Goal: Use online tool/utility: Use online tool/utility

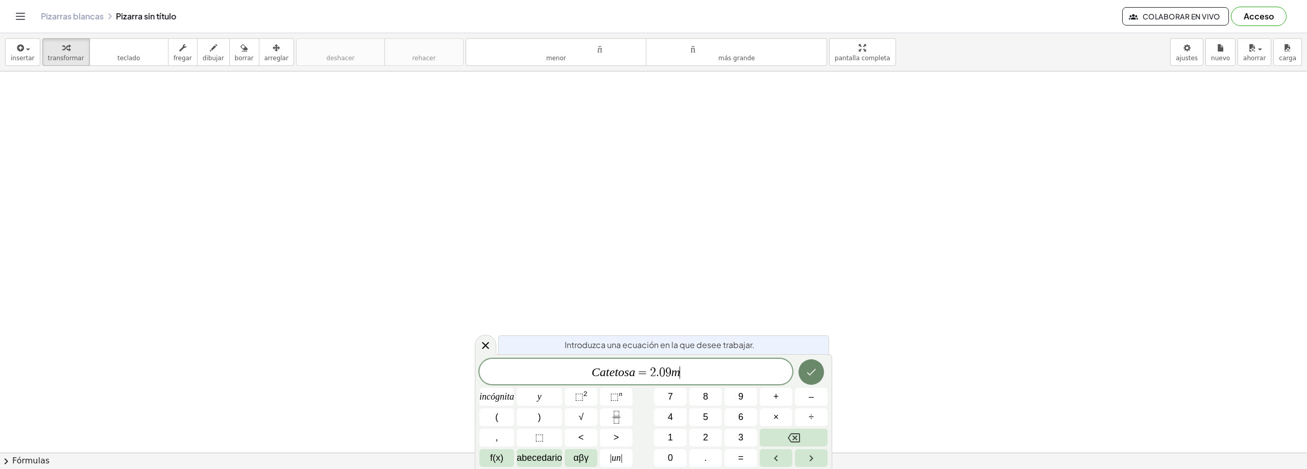
click at [819, 375] on button "Hecho" at bounding box center [812, 372] width 26 height 26
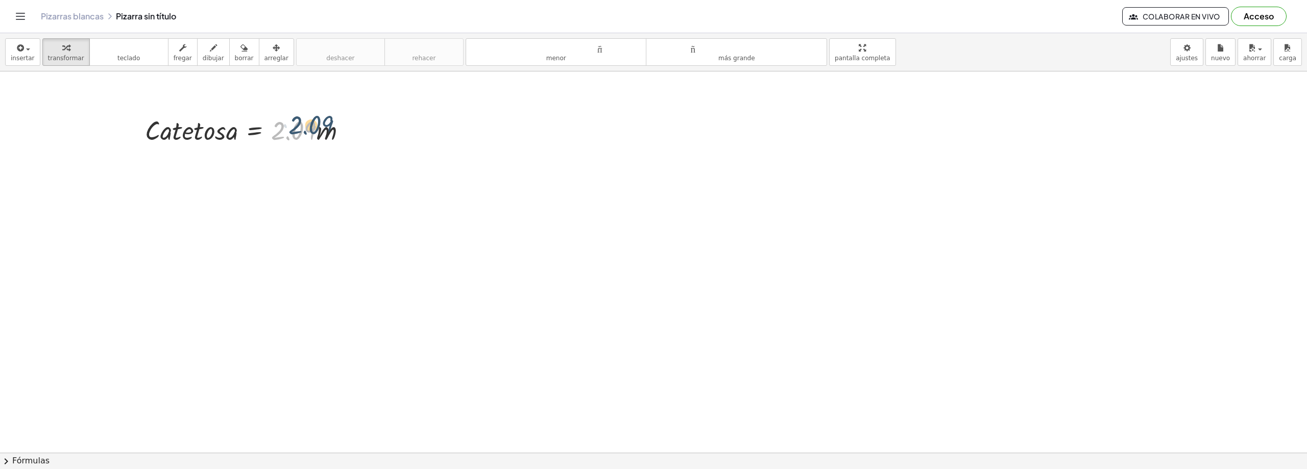
drag, startPoint x: 311, startPoint y: 131, endPoint x: 326, endPoint y: 125, distance: 15.4
click at [328, 125] on div at bounding box center [250, 129] width 220 height 35
drag, startPoint x: 299, startPoint y: 124, endPoint x: 293, endPoint y: 126, distance: 6.3
click at [293, 126] on div at bounding box center [250, 129] width 220 height 35
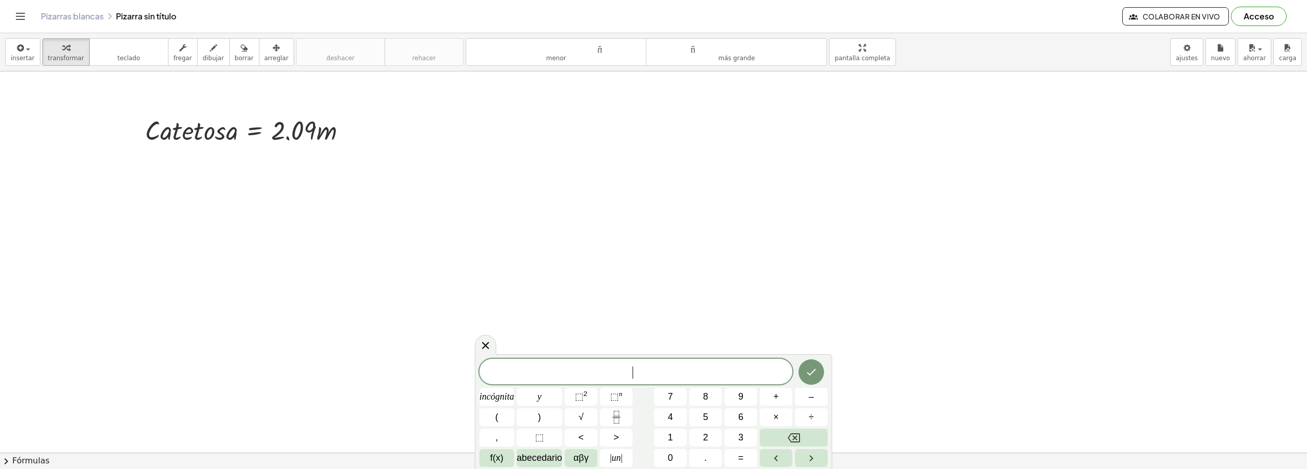
click at [607, 381] on div "​" at bounding box center [635, 372] width 313 height 26
click at [240, 130] on div at bounding box center [250, 129] width 220 height 35
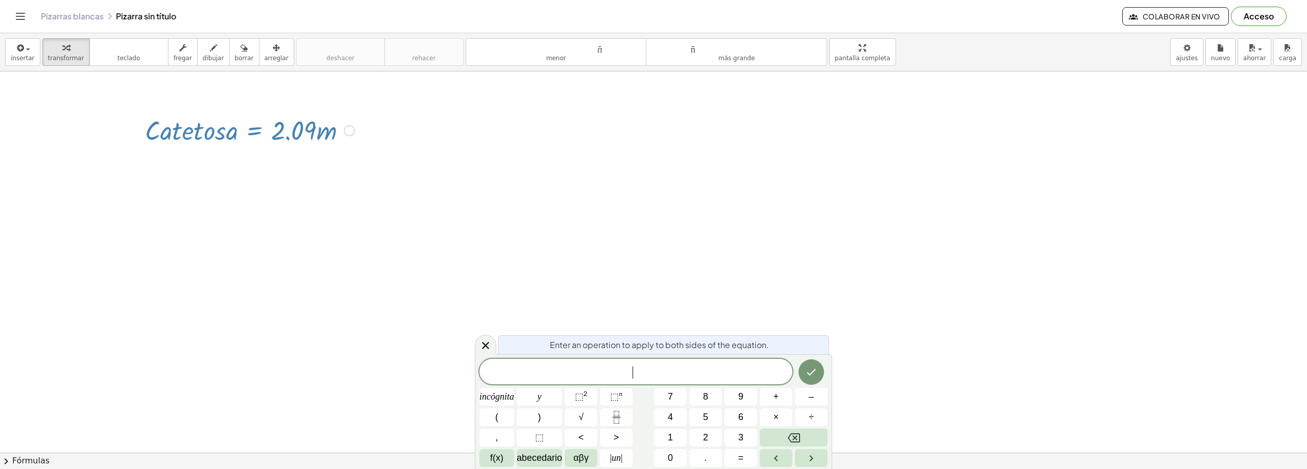
click at [228, 129] on div at bounding box center [250, 129] width 220 height 35
click at [229, 129] on div at bounding box center [250, 129] width 220 height 35
click at [232, 132] on div at bounding box center [250, 129] width 220 height 35
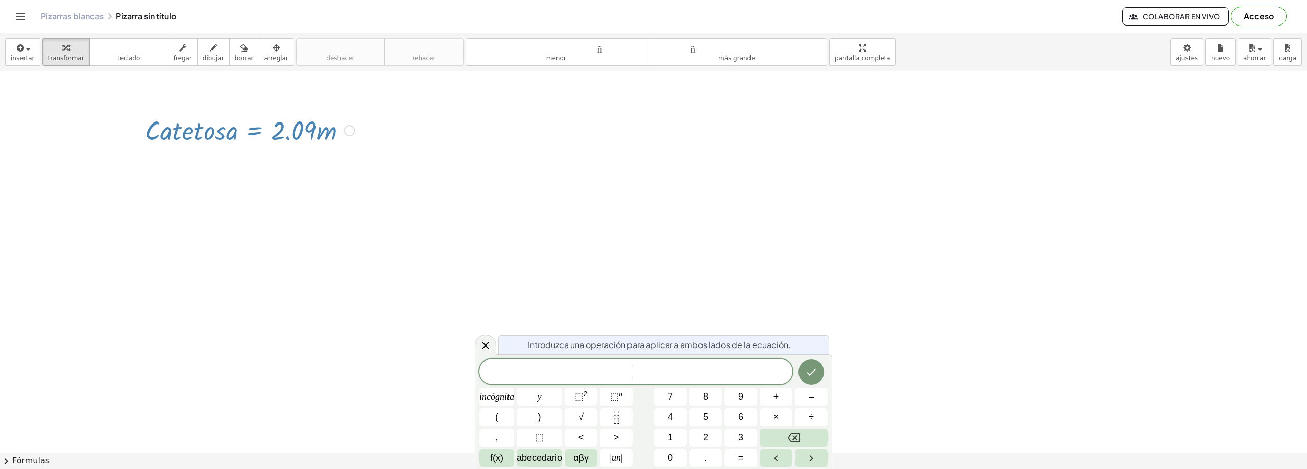
click at [678, 373] on span "​" at bounding box center [635, 373] width 313 height 14
drag, startPoint x: 690, startPoint y: 373, endPoint x: 793, endPoint y: 333, distance: 109.8
click at [688, 373] on span "​" at bounding box center [635, 373] width 313 height 14
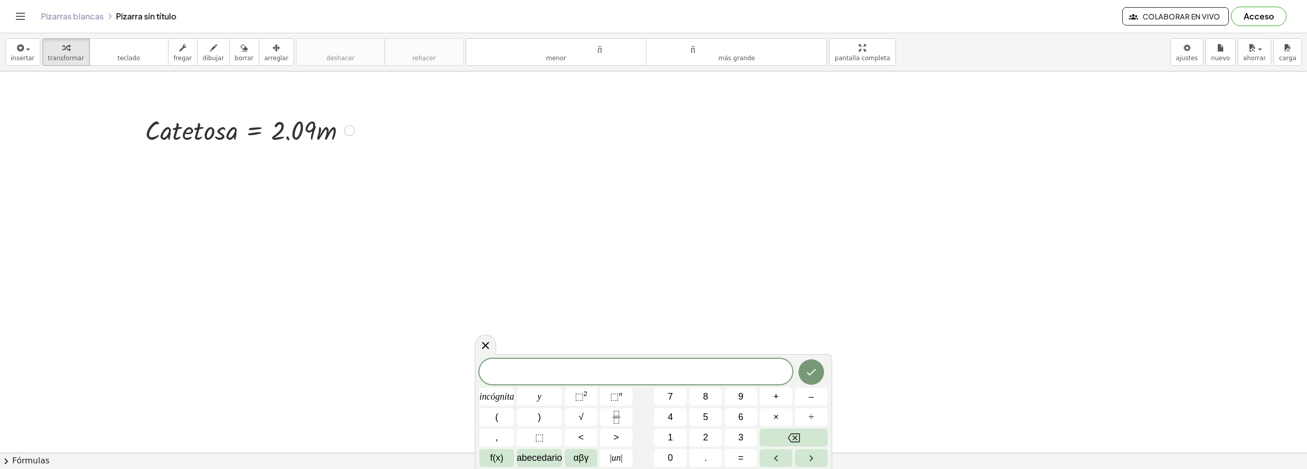
click at [701, 370] on span "​" at bounding box center [635, 373] width 313 height 14
click at [707, 373] on span "​" at bounding box center [635, 373] width 313 height 14
click at [813, 374] on icon "Hecho" at bounding box center [811, 372] width 12 height 12
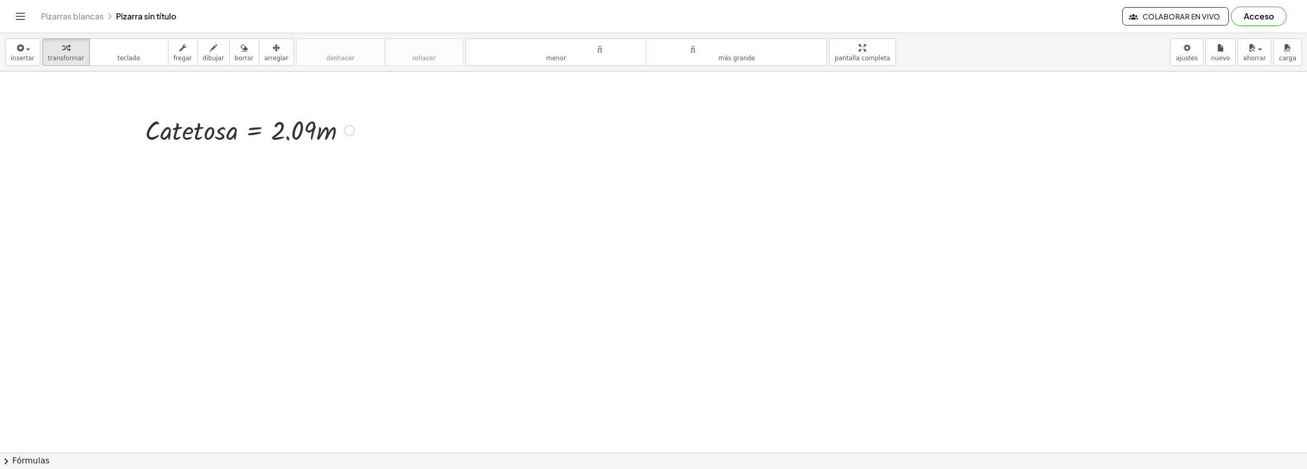
drag, startPoint x: 353, startPoint y: 237, endPoint x: 333, endPoint y: 206, distance: 37.1
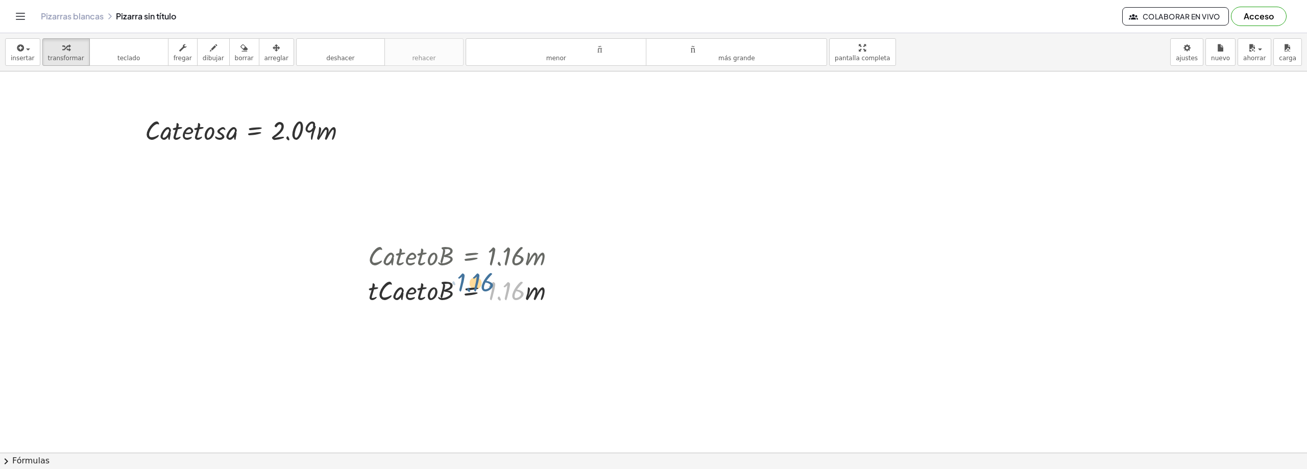
drag, startPoint x: 496, startPoint y: 257, endPoint x: 468, endPoint y: 250, distance: 29.6
click at [471, 256] on div "· C · a · t · e · t · o · B = · 1.16 · m · 1.16 · C · a · t · e · t · o · B = ·…" at bounding box center [471, 256] width 0 height 0
drag, startPoint x: 560, startPoint y: 288, endPoint x: 523, endPoint y: 265, distance: 43.4
click at [471, 256] on div "· C · a · t · e · t · o · B = · 1.16 · m · C · a · t · e · t · o · B = · 1.16 ·…" at bounding box center [471, 256] width 0 height 0
click at [269, 48] on div "button" at bounding box center [277, 47] width 24 height 12
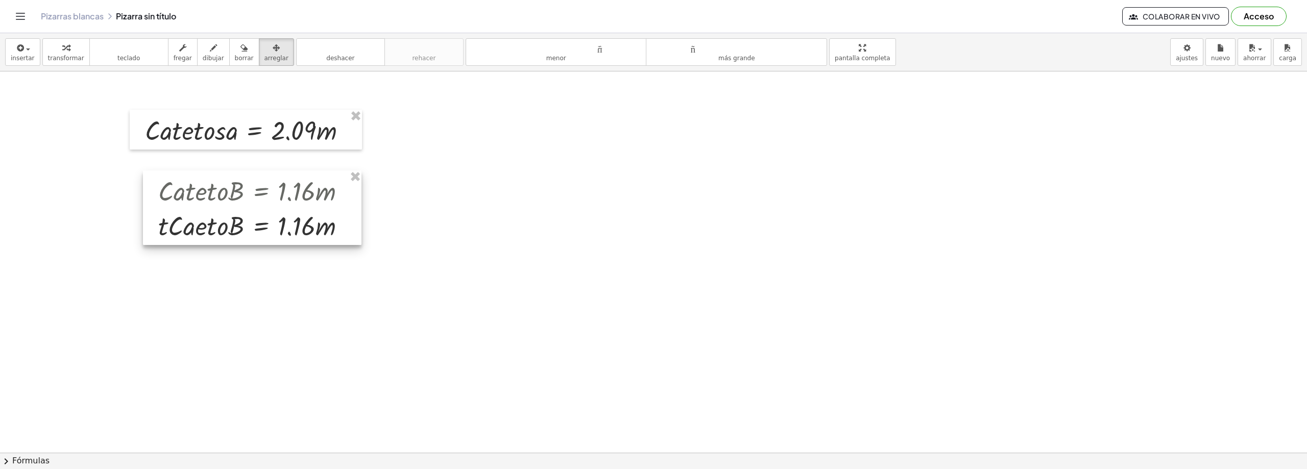
drag, startPoint x: 523, startPoint y: 276, endPoint x: 313, endPoint y: 214, distance: 218.9
click at [317, 214] on div at bounding box center [252, 208] width 219 height 75
click at [286, 215] on div at bounding box center [250, 207] width 219 height 75
click at [170, 221] on div at bounding box center [250, 207] width 219 height 75
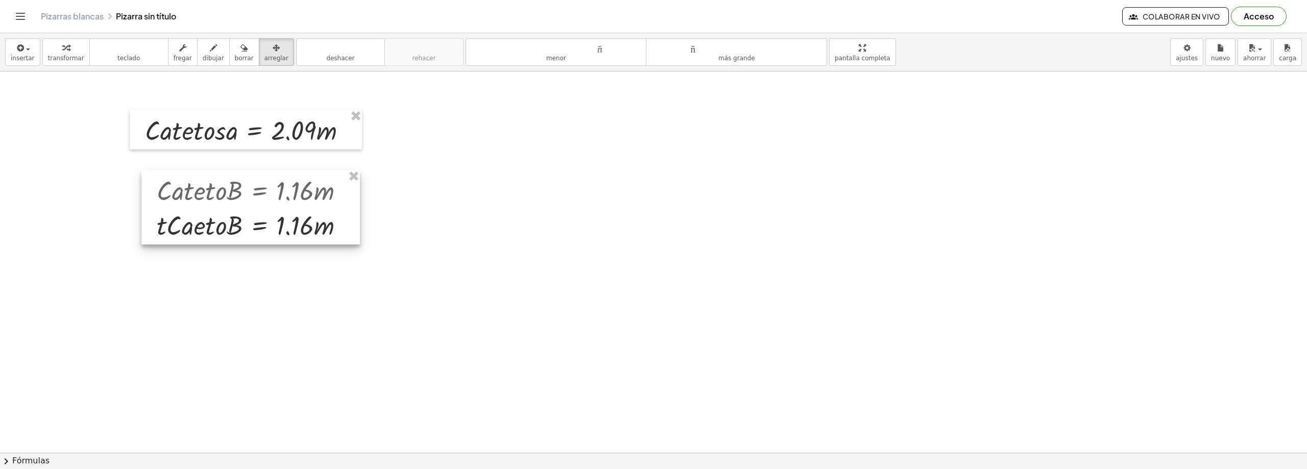
click at [170, 221] on div at bounding box center [250, 207] width 219 height 75
click at [174, 56] on font "fregar" at bounding box center [183, 58] width 18 height 7
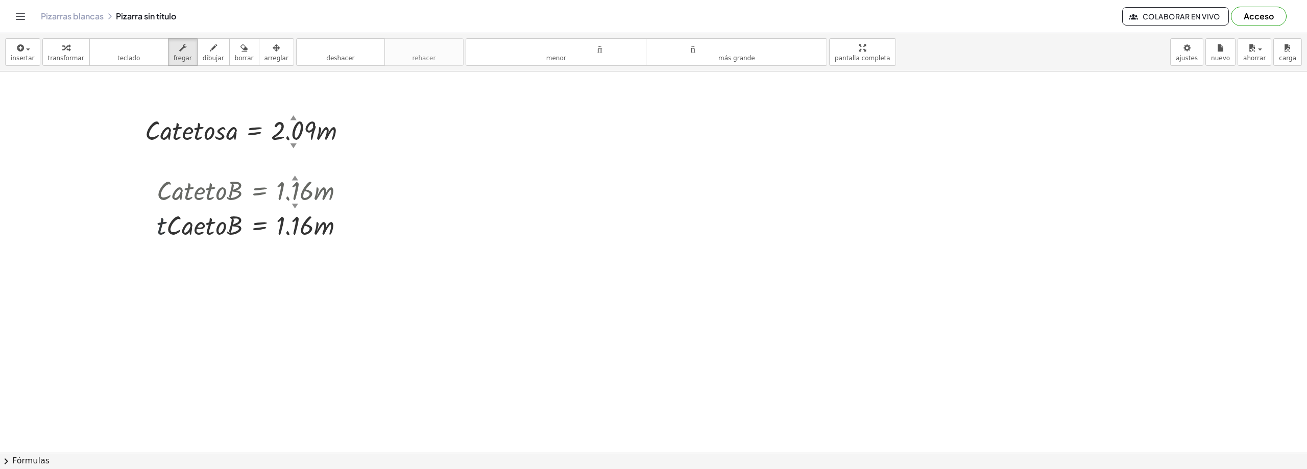
drag, startPoint x: 161, startPoint y: 226, endPoint x: 204, endPoint y: 231, distance: 43.1
click at [204, 231] on div at bounding box center [255, 224] width 206 height 35
drag, startPoint x: 170, startPoint y: 228, endPoint x: 162, endPoint y: 229, distance: 7.7
click at [170, 228] on div at bounding box center [255, 224] width 206 height 35
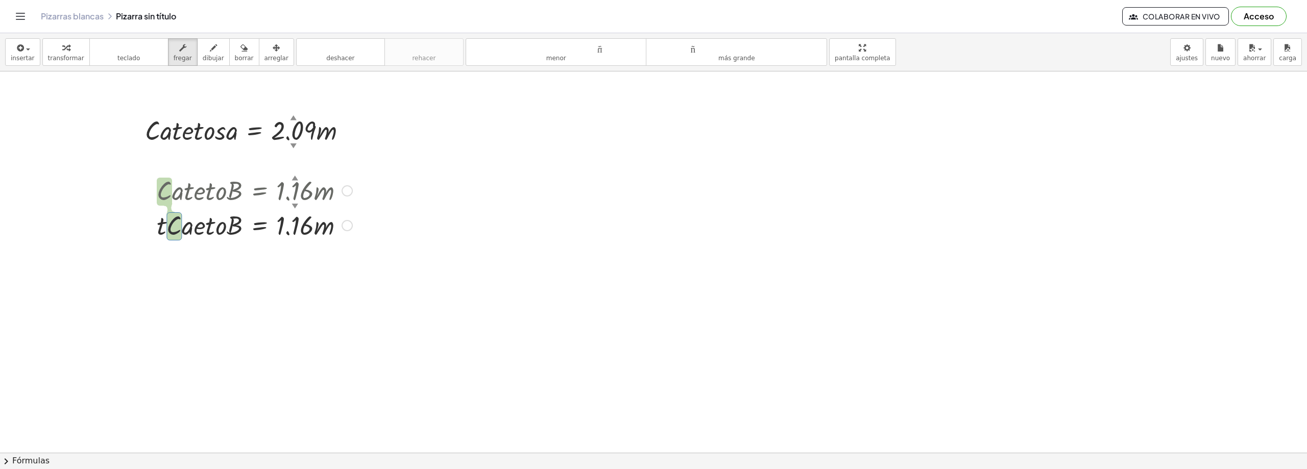
click at [162, 229] on div at bounding box center [255, 224] width 206 height 35
drag, startPoint x: 162, startPoint y: 229, endPoint x: 231, endPoint y: 231, distance: 69.0
click at [231, 231] on div at bounding box center [255, 224] width 206 height 35
click at [223, 228] on div at bounding box center [255, 224] width 206 height 35
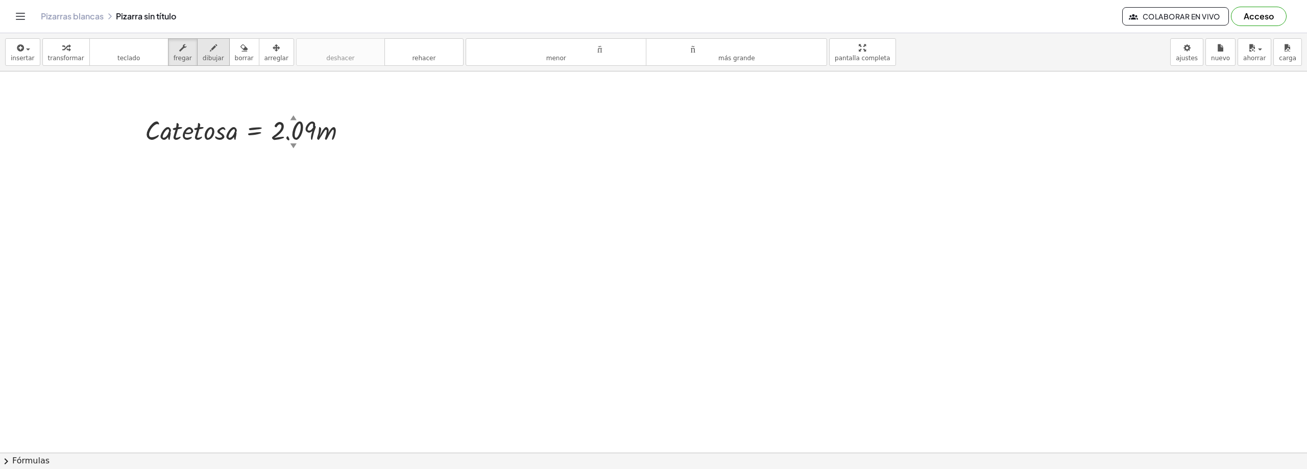
click at [210, 53] on icon "button" at bounding box center [213, 48] width 7 height 12
click at [182, 48] on div "button" at bounding box center [183, 47] width 18 height 12
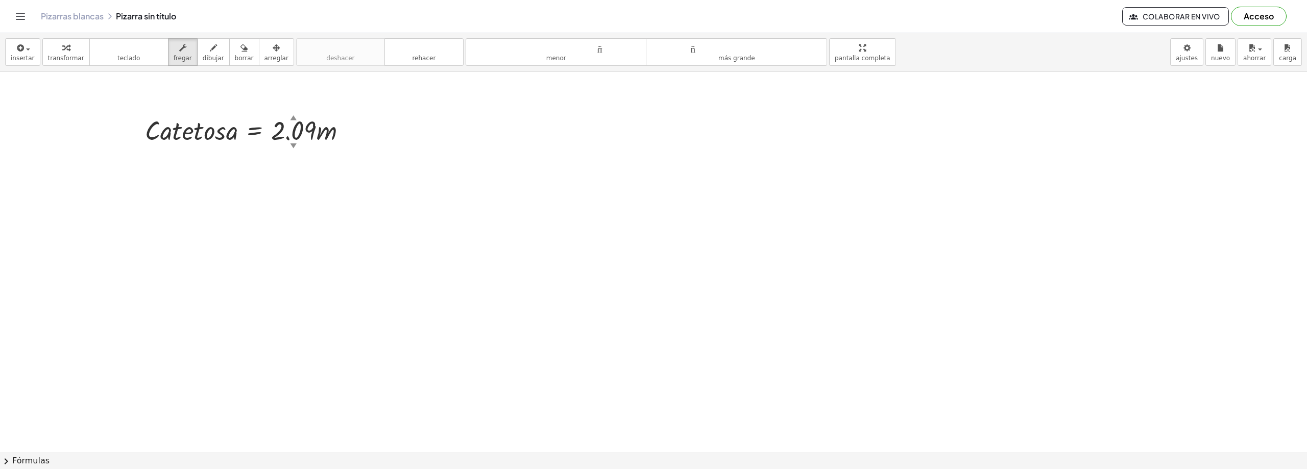
click at [34, 468] on button "chevron_right Fórmulas" at bounding box center [653, 461] width 1307 height 16
click at [0, 0] on div "Fórmula cuadrática + · a · x 2 + · b · x + c = 0 ⇔ x = · ( − b ± 2 √ ( + b 2 − …" at bounding box center [0, 0] width 0 height 0
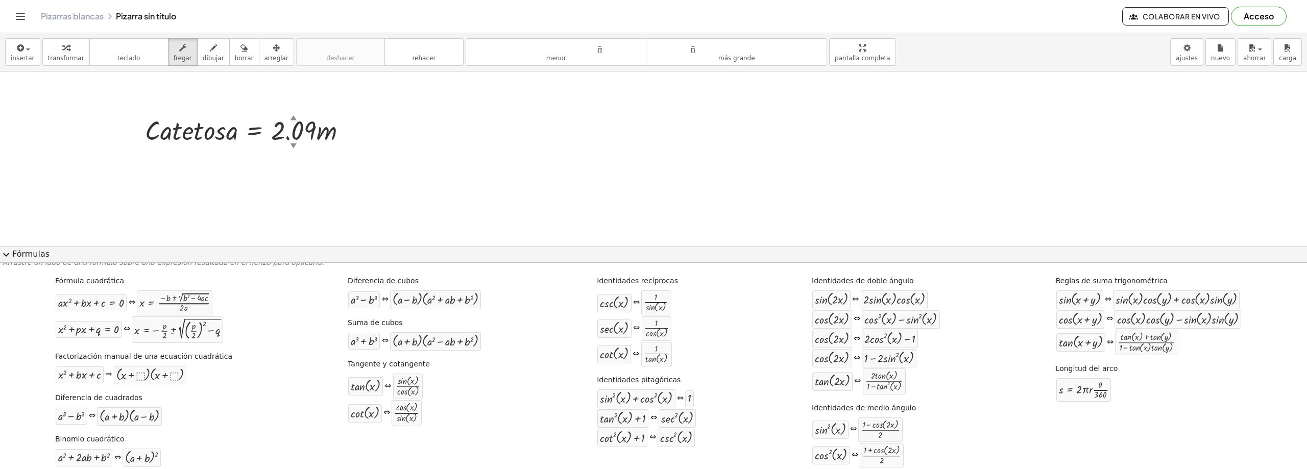
scroll to position [15, 0]
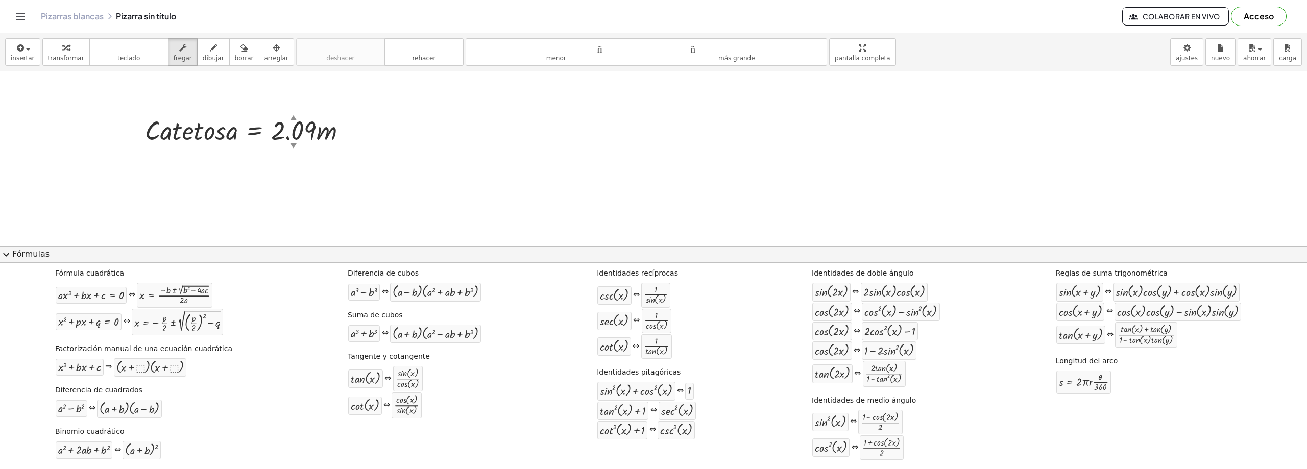
click at [15, 255] on font "Fórmulas" at bounding box center [30, 254] width 37 height 10
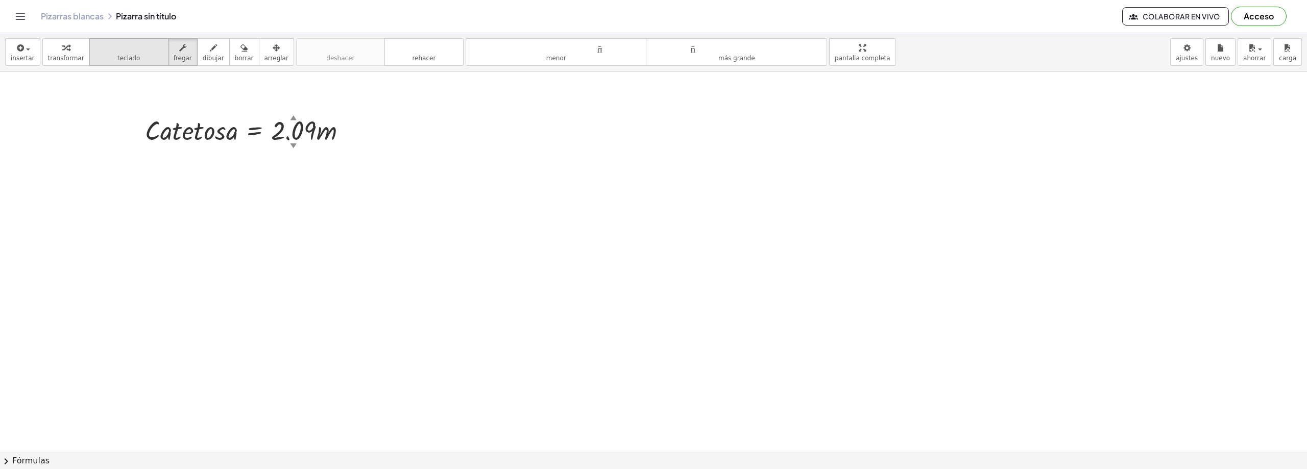
click at [152, 45] on font "teclado" at bounding box center [129, 48] width 68 height 10
click at [149, 52] on font "teclado" at bounding box center [129, 48] width 68 height 10
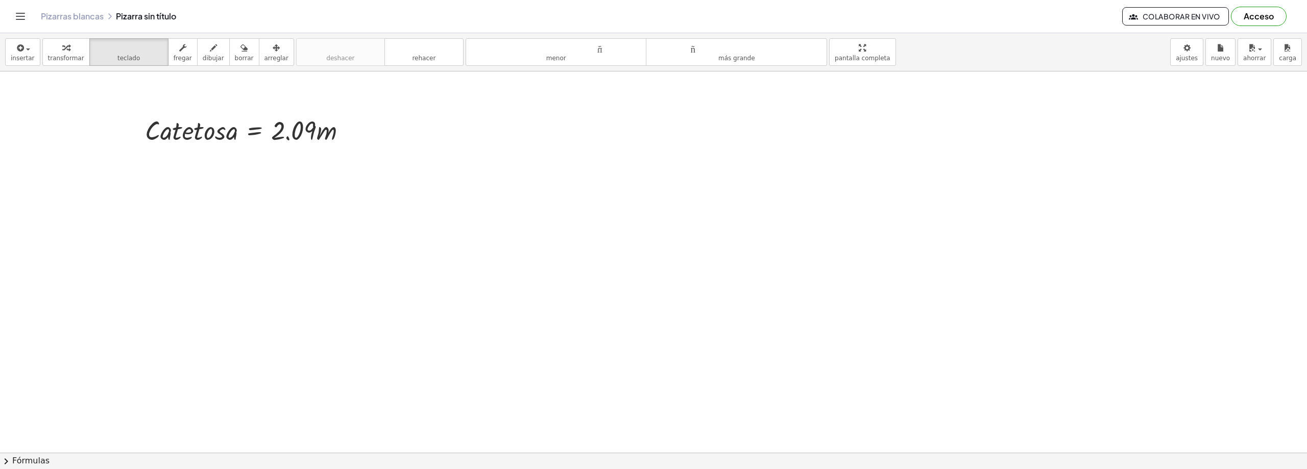
click at [203, 53] on div "button" at bounding box center [213, 47] width 21 height 12
click at [239, 52] on button "borrar" at bounding box center [244, 52] width 30 height 28
click at [265, 57] on font "arreglar" at bounding box center [277, 58] width 24 height 7
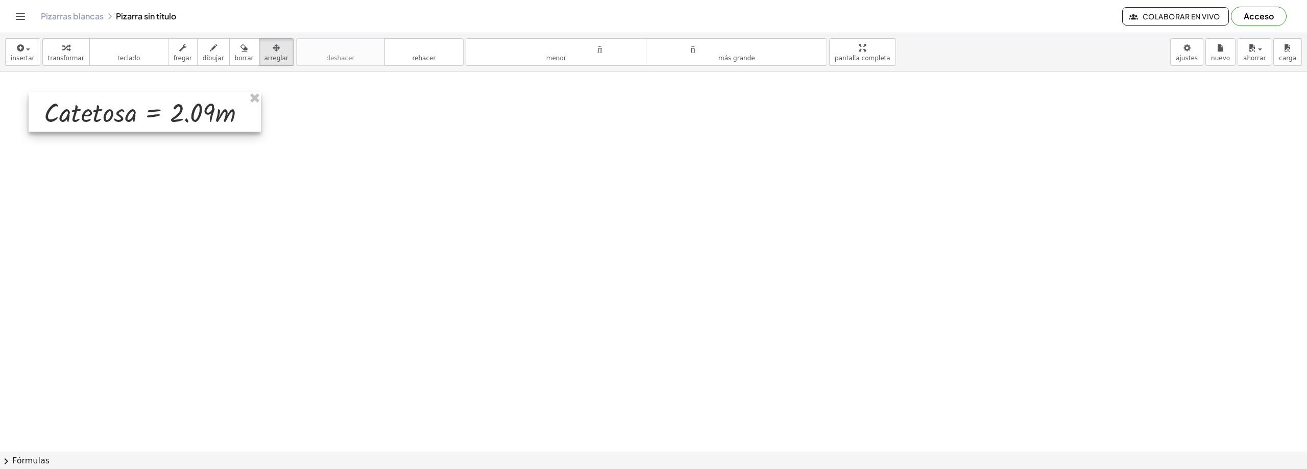
drag, startPoint x: 172, startPoint y: 126, endPoint x: 89, endPoint y: 110, distance: 83.8
click at [89, 110] on div at bounding box center [145, 112] width 232 height 40
click at [197, 56] on button "dibujar" at bounding box center [213, 52] width 33 height 28
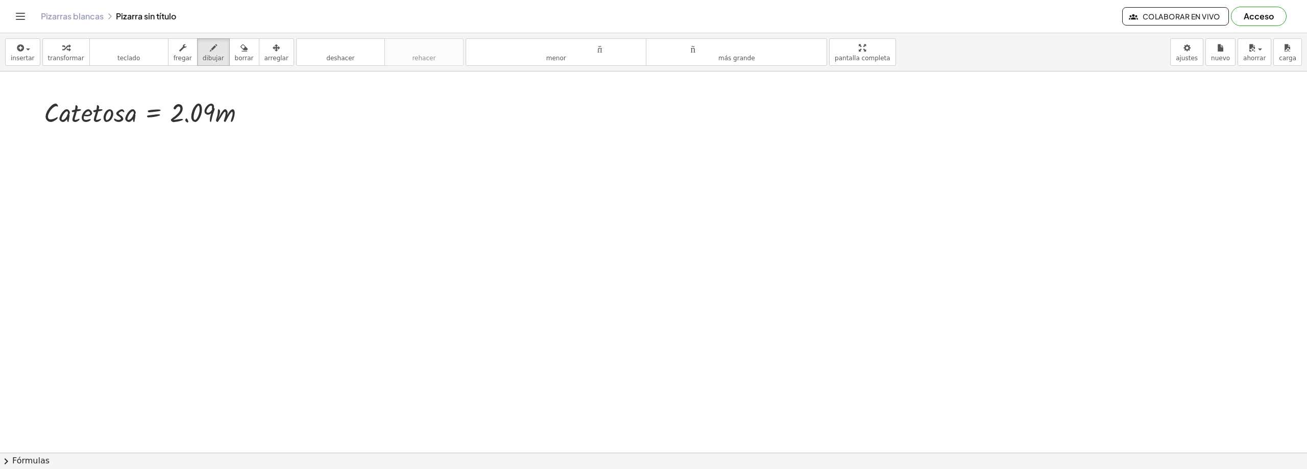
drag, startPoint x: 169, startPoint y: 187, endPoint x: 265, endPoint y: 225, distance: 103.2
click at [176, 58] on font "fregar" at bounding box center [183, 58] width 18 height 7
click at [76, 58] on font "transformar" at bounding box center [66, 58] width 36 height 7
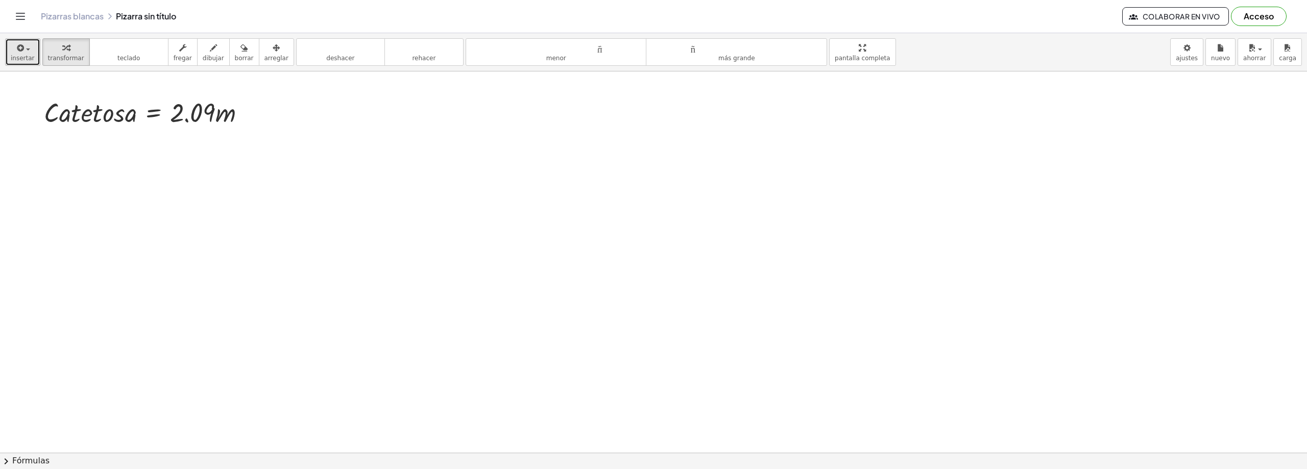
click at [31, 55] on font "insertar" at bounding box center [23, 58] width 24 height 7
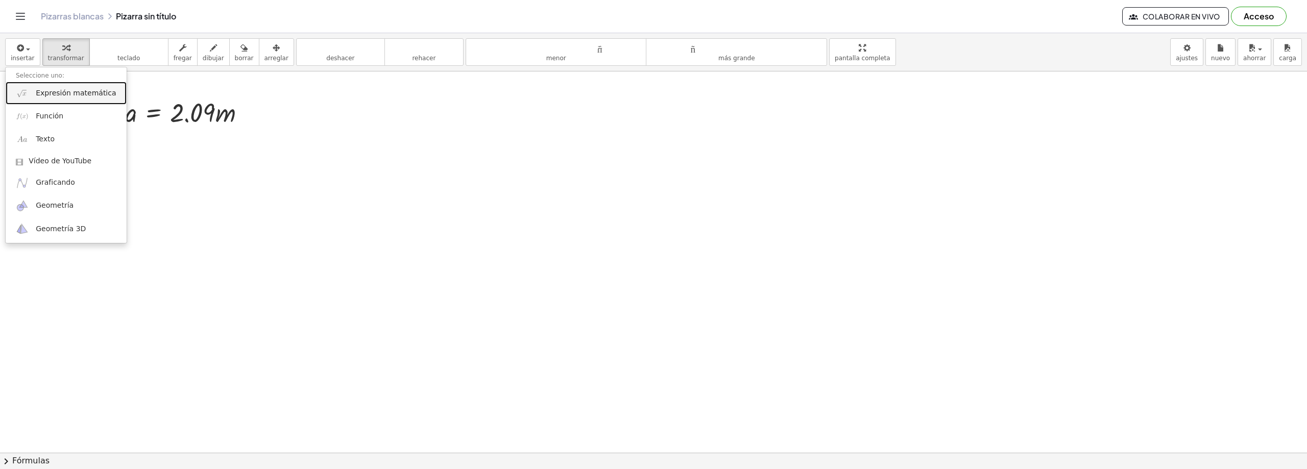
click at [72, 86] on link "Expresión matemática" at bounding box center [66, 93] width 121 height 23
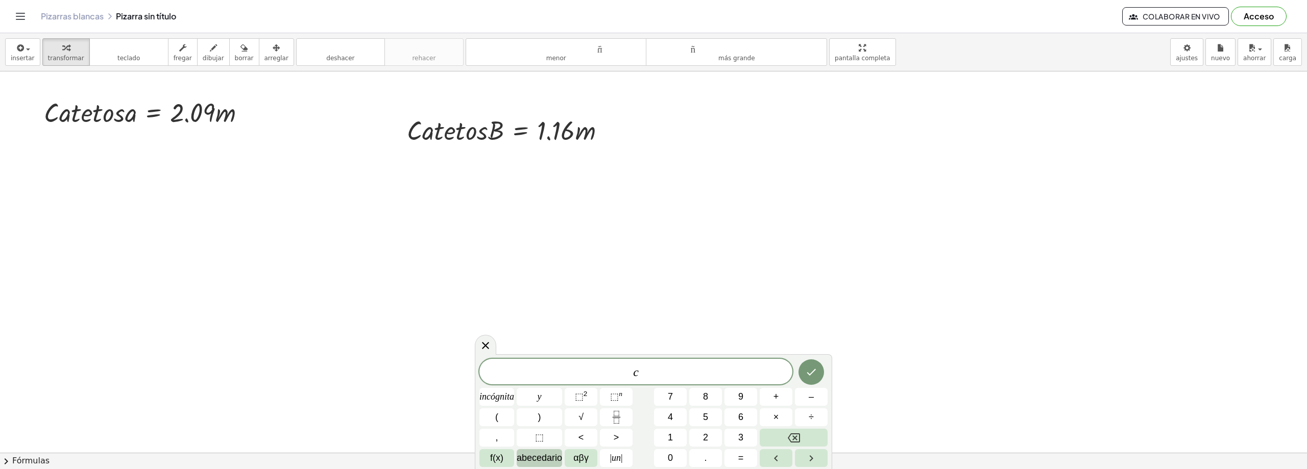
click at [525, 463] on span "abecedario" at bounding box center [539, 458] width 45 height 14
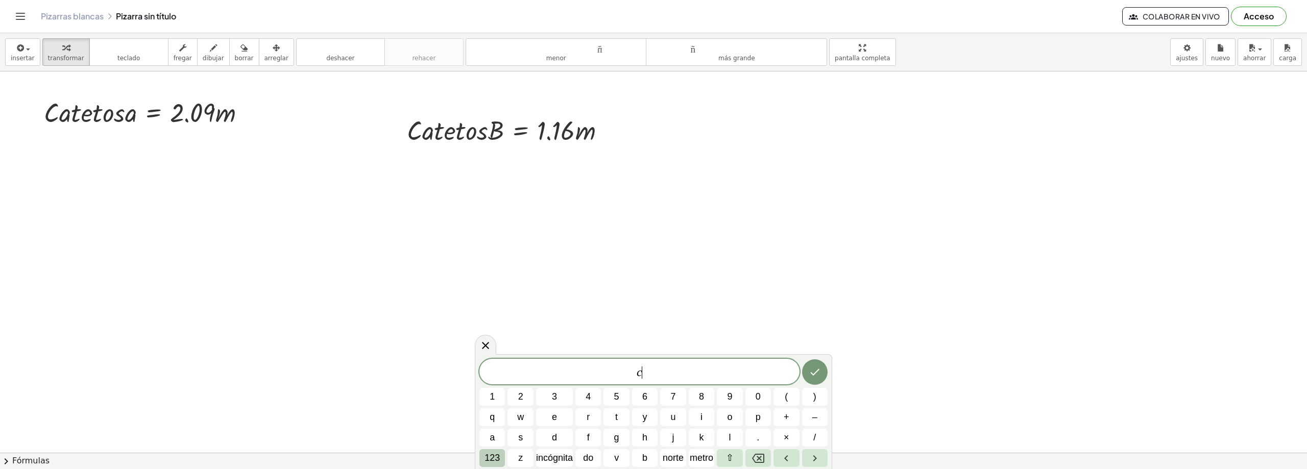
click at [502, 462] on button "123" at bounding box center [492, 458] width 26 height 18
click at [501, 462] on span "f(x)" at bounding box center [496, 458] width 13 height 14
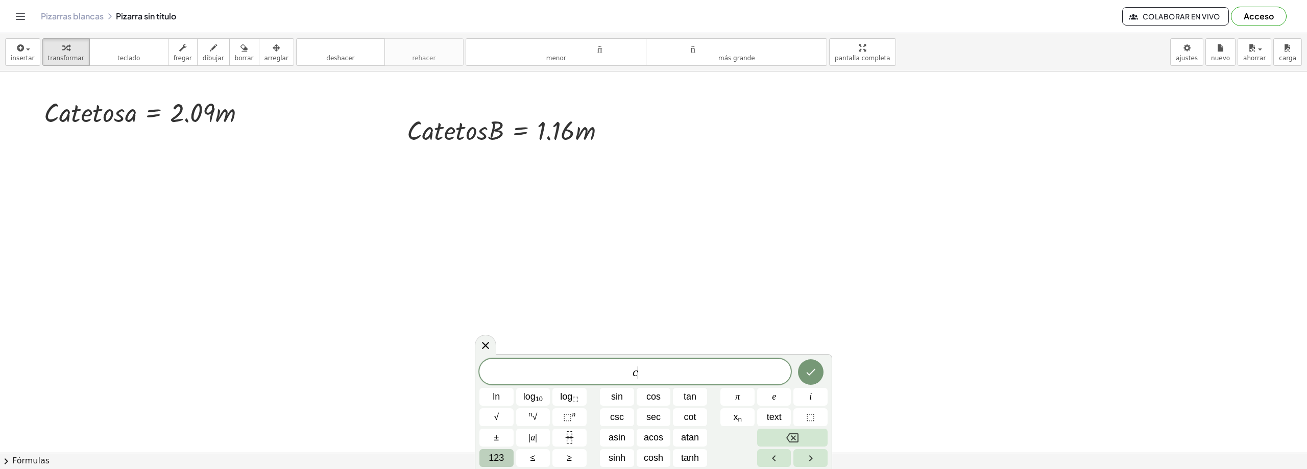
click at [500, 462] on span "123" at bounding box center [496, 458] width 15 height 14
click at [730, 459] on button "=" at bounding box center [737, 458] width 34 height 18
click at [506, 457] on button "f(x)" at bounding box center [496, 458] width 34 height 18
click at [504, 411] on button "√" at bounding box center [496, 418] width 34 height 18
click at [505, 455] on button "123" at bounding box center [496, 458] width 34 height 18
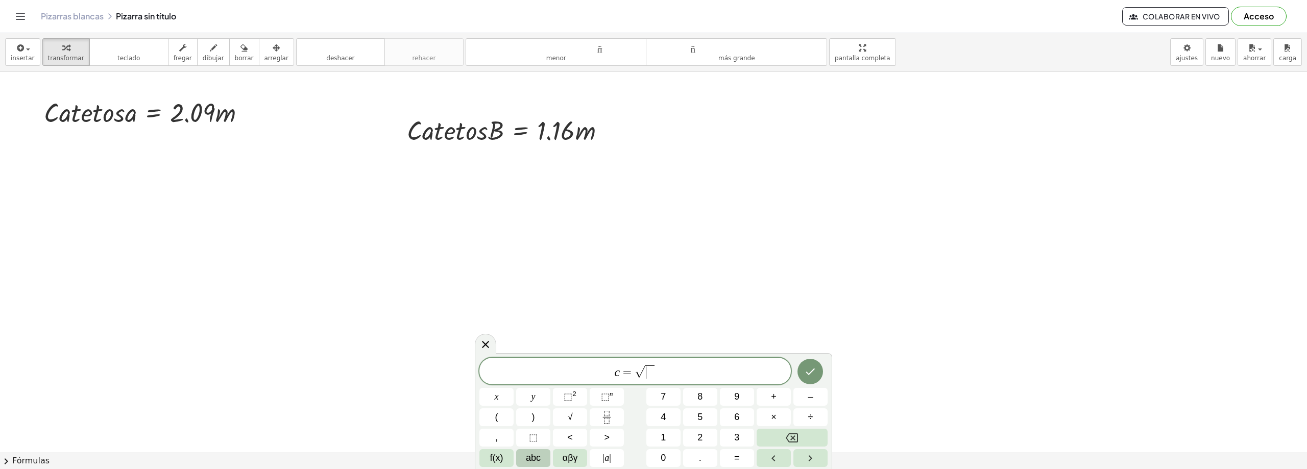
click at [543, 461] on button "abc" at bounding box center [533, 458] width 34 height 18
click at [498, 431] on button "a" at bounding box center [492, 438] width 26 height 18
click at [485, 463] on span "123" at bounding box center [492, 458] width 15 height 14
click at [564, 397] on button "⬚ 2" at bounding box center [570, 397] width 34 height 18
click at [781, 398] on button "+" at bounding box center [774, 397] width 34 height 18
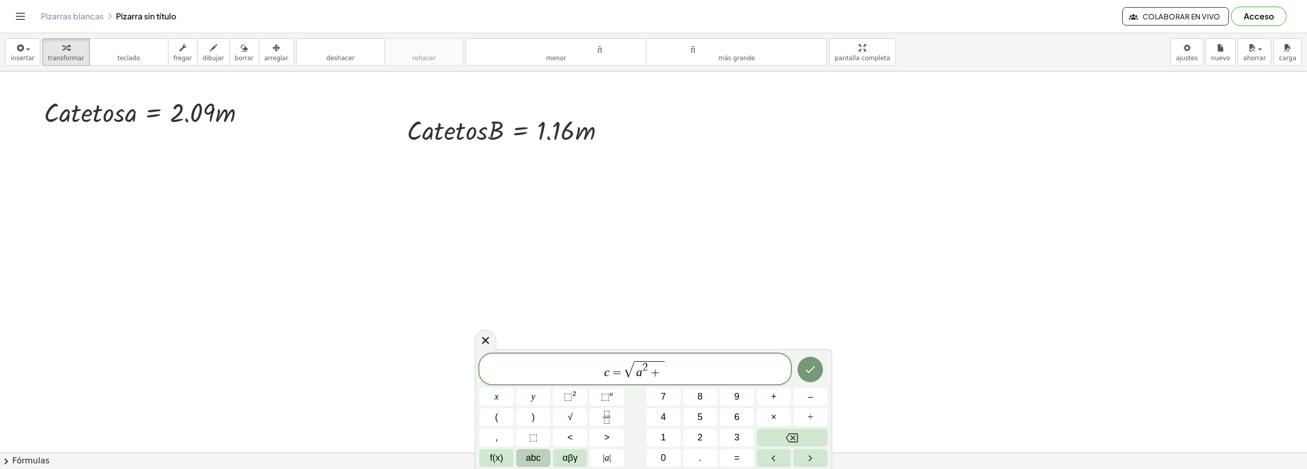
click at [534, 461] on span "abc" at bounding box center [533, 458] width 15 height 14
click at [501, 462] on button "123" at bounding box center [492, 458] width 26 height 18
click at [572, 399] on span "⬚" at bounding box center [568, 397] width 9 height 10
click at [730, 461] on button "=" at bounding box center [737, 458] width 34 height 18
click at [791, 435] on icon "Backspace" at bounding box center [792, 438] width 12 height 12
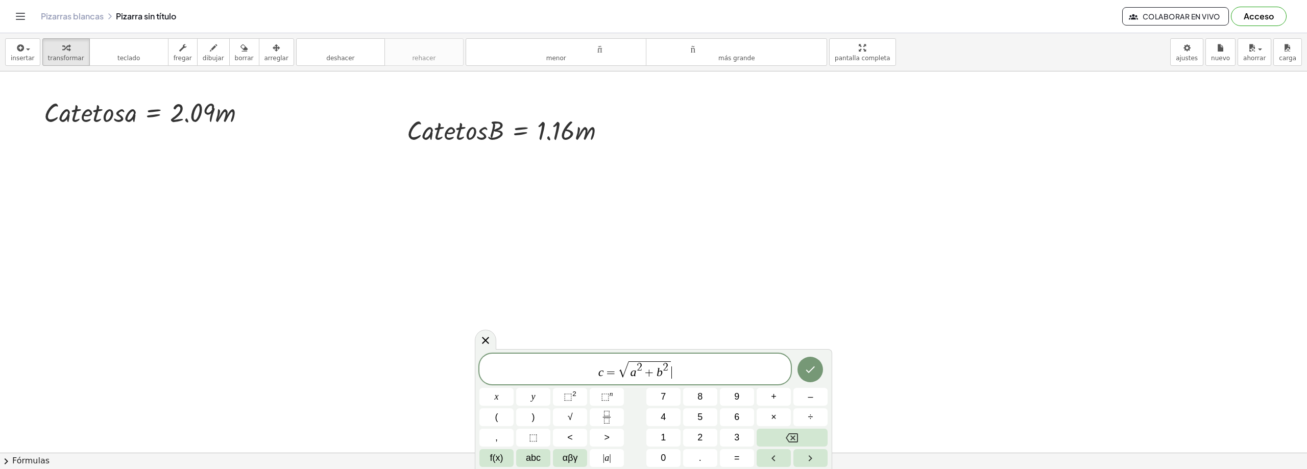
click at [694, 369] on span "c = √ a 2 + b 2 ​" at bounding box center [634, 370] width 311 height 20
click at [731, 460] on button "=" at bounding box center [737, 458] width 34 height 18
click at [508, 459] on button "f(x)" at bounding box center [496, 458] width 34 height 18
click at [502, 422] on button "√" at bounding box center [496, 418] width 34 height 18
click at [503, 461] on span "123" at bounding box center [496, 458] width 15 height 14
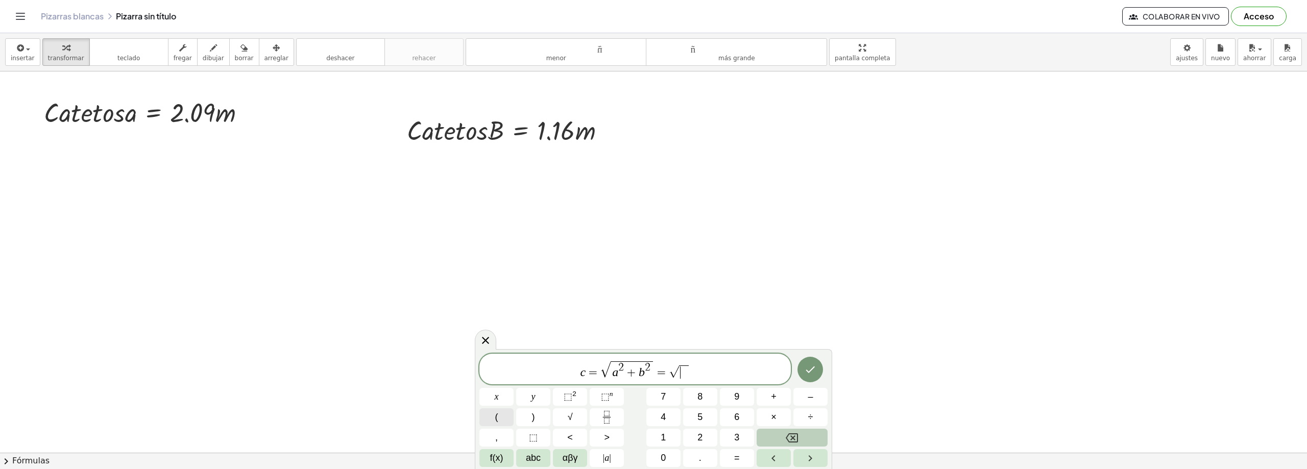
click at [508, 421] on button "(" at bounding box center [496, 418] width 34 height 18
click at [694, 444] on button "2" at bounding box center [700, 438] width 34 height 18
click at [697, 462] on button "." at bounding box center [700, 458] width 34 height 18
click at [669, 460] on button "0" at bounding box center [663, 458] width 34 height 18
click at [729, 400] on button "9" at bounding box center [737, 397] width 34 height 18
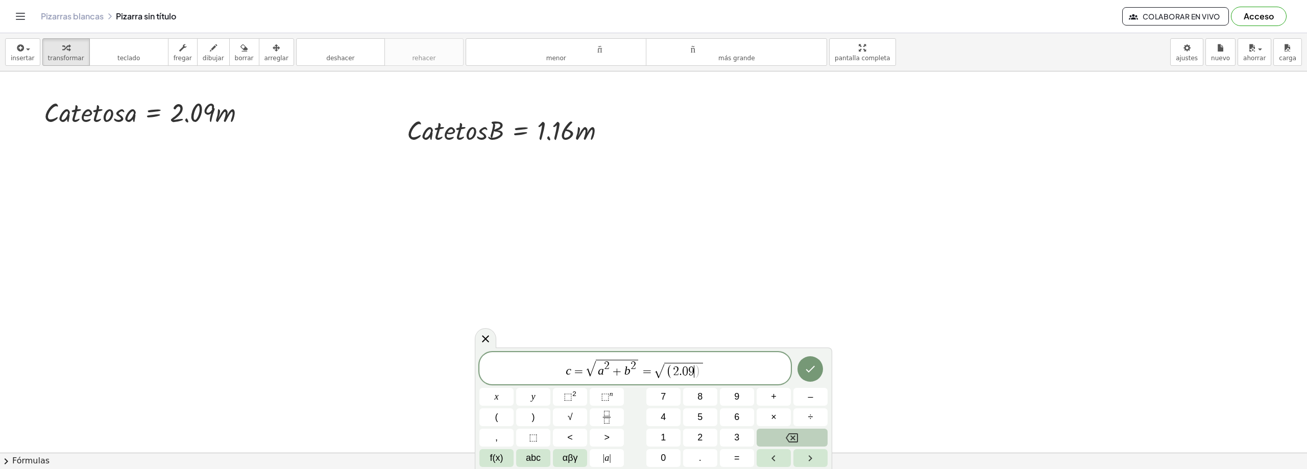
click at [708, 374] on span "c = √ a 2 + b 2 = √ ( 2 . 0 9 ​ )" at bounding box center [634, 368] width 311 height 21
click at [572, 401] on span "⬚" at bounding box center [568, 397] width 9 height 10
click at [719, 383] on div "c = √ a 2 + b 2 = √ ( 2 . 0 9 ) 2 ​" at bounding box center [634, 368] width 311 height 32
click at [807, 413] on button "÷" at bounding box center [811, 418] width 34 height 18
click at [791, 440] on icon "Backspace" at bounding box center [792, 438] width 12 height 9
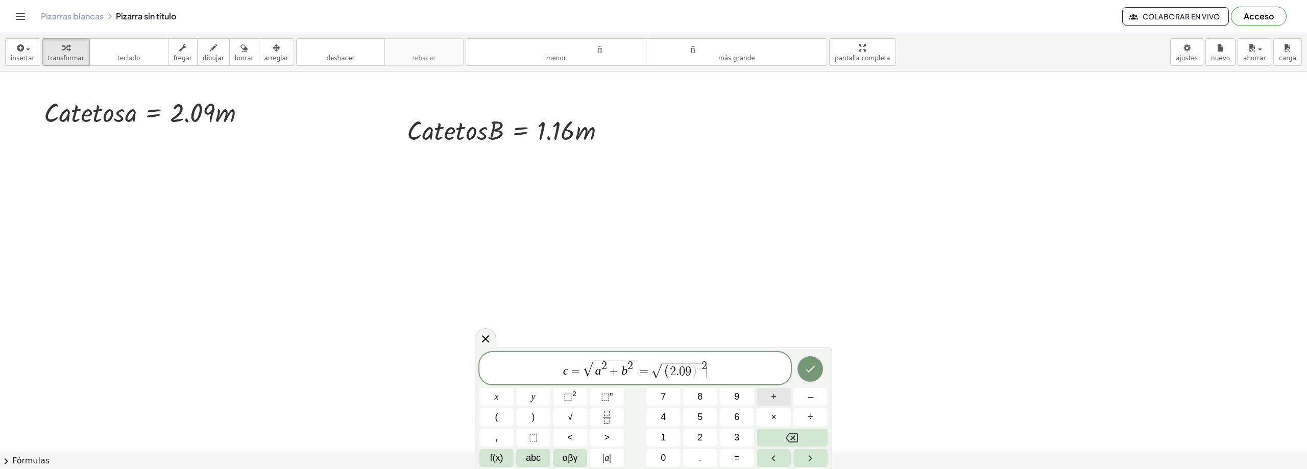
click at [777, 402] on button "+" at bounding box center [774, 397] width 34 height 18
click at [668, 441] on button "1" at bounding box center [663, 438] width 34 height 18
click at [699, 455] on span "." at bounding box center [700, 458] width 3 height 14
click at [673, 435] on button "1" at bounding box center [663, 438] width 34 height 18
click at [790, 435] on icon "Backspace" at bounding box center [792, 438] width 12 height 12
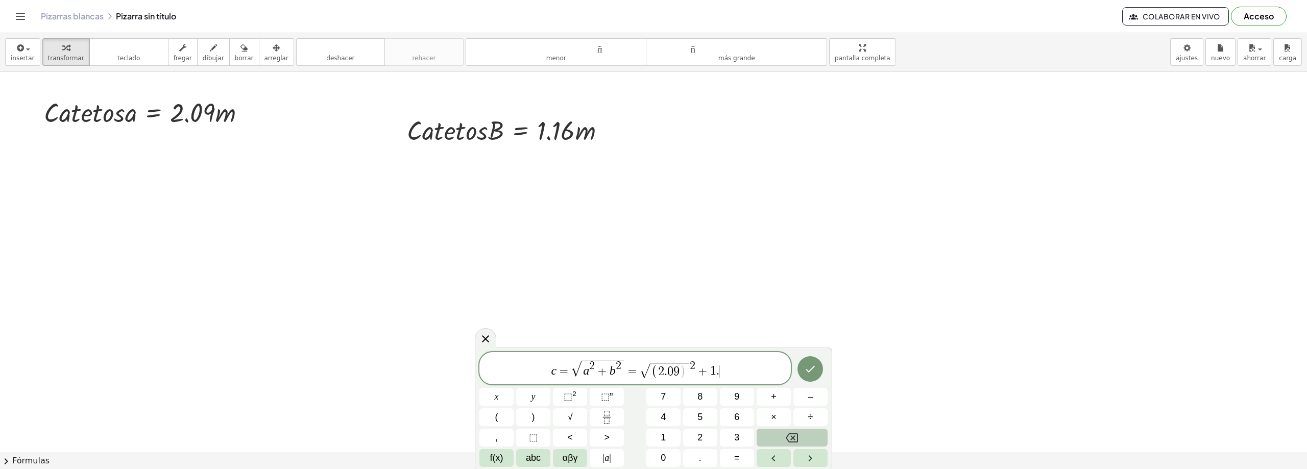
click at [790, 435] on icon "Backspace" at bounding box center [792, 438] width 12 height 12
click at [703, 376] on span "c = √ a 2 + b 2 = √ ( 2 . 0 9 ) 2 ​" at bounding box center [634, 368] width 311 height 21
click at [801, 417] on button "÷" at bounding box center [811, 418] width 34 height 18
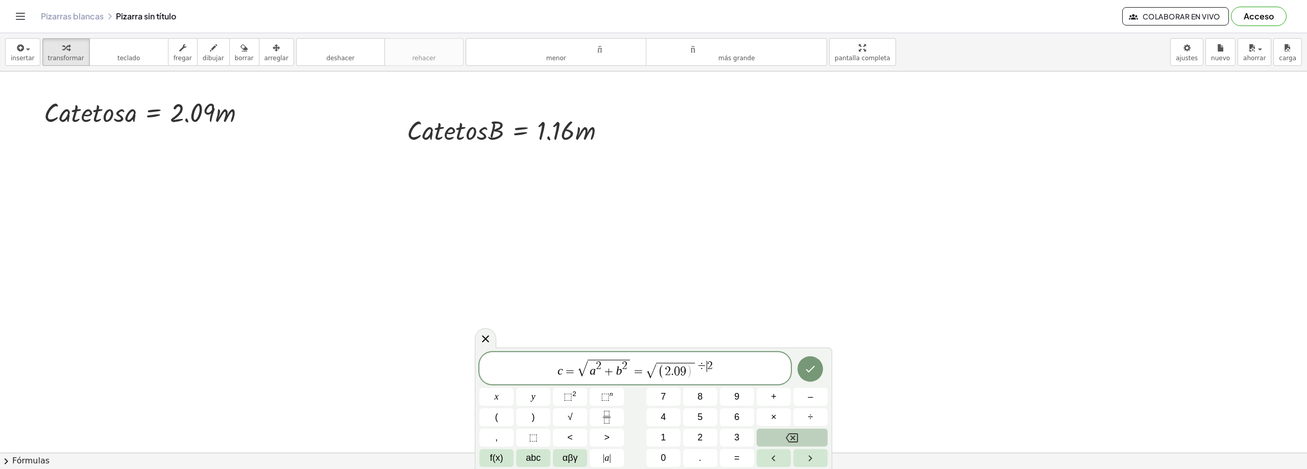
click at [804, 436] on button "Backspace" at bounding box center [792, 438] width 71 height 18
click at [715, 373] on span "c = √ a 2 + b 2 = √ ( 2 . 0 9 ) 2 ​" at bounding box center [634, 368] width 311 height 21
click at [702, 372] on span "​" at bounding box center [704, 366] width 5 height 11
click at [699, 372] on span "( 2 . 0 9 )" at bounding box center [681, 371] width 39 height 16
click at [699, 374] on span "( 2 . 0 9 ) ​" at bounding box center [681, 371] width 39 height 16
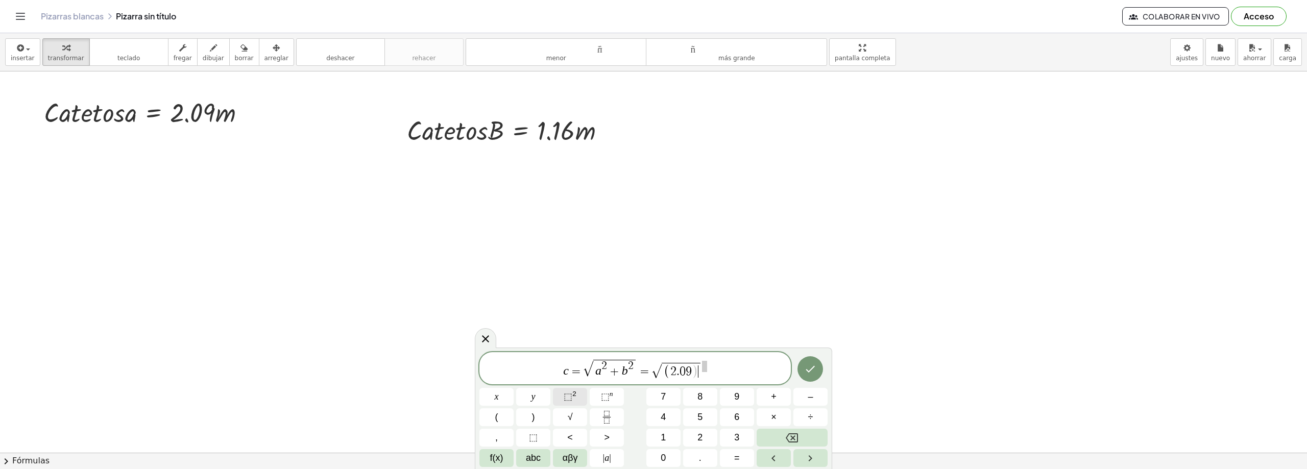
click at [568, 398] on span "⬚" at bounding box center [568, 397] width 9 height 10
click at [808, 415] on span "÷" at bounding box center [810, 418] width 5 height 14
click at [799, 436] on button "Backspace" at bounding box center [792, 438] width 71 height 18
click at [770, 402] on button "+" at bounding box center [774, 397] width 34 height 18
click at [499, 422] on button "(" at bounding box center [496, 418] width 34 height 18
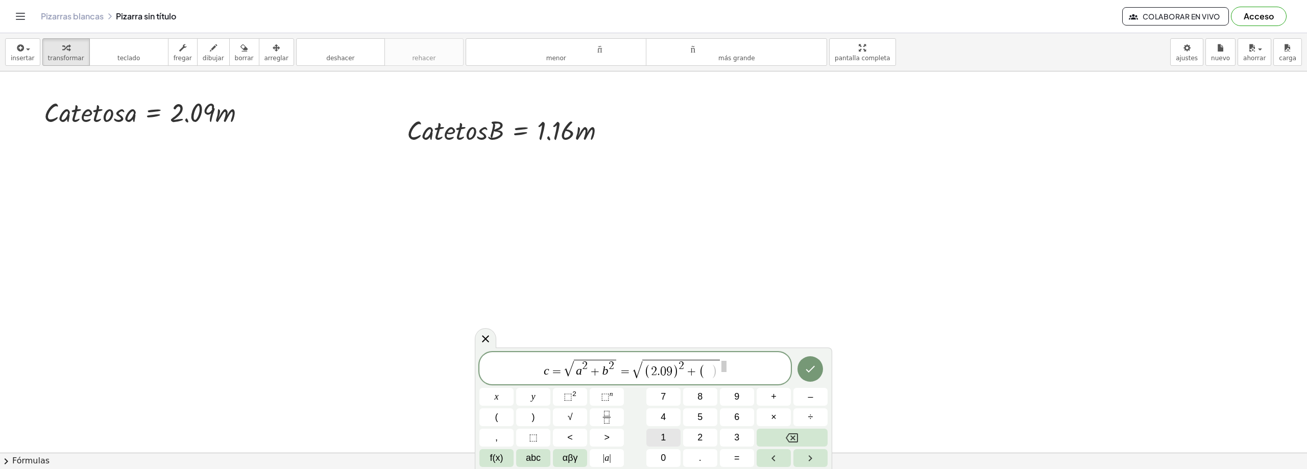
click at [670, 434] on button "1" at bounding box center [663, 438] width 34 height 18
click at [695, 451] on button "." at bounding box center [700, 458] width 34 height 18
click at [670, 435] on button "1" at bounding box center [663, 438] width 34 height 18
click at [738, 421] on span "6" at bounding box center [736, 418] width 5 height 14
click at [532, 420] on span ")" at bounding box center [533, 418] width 3 height 14
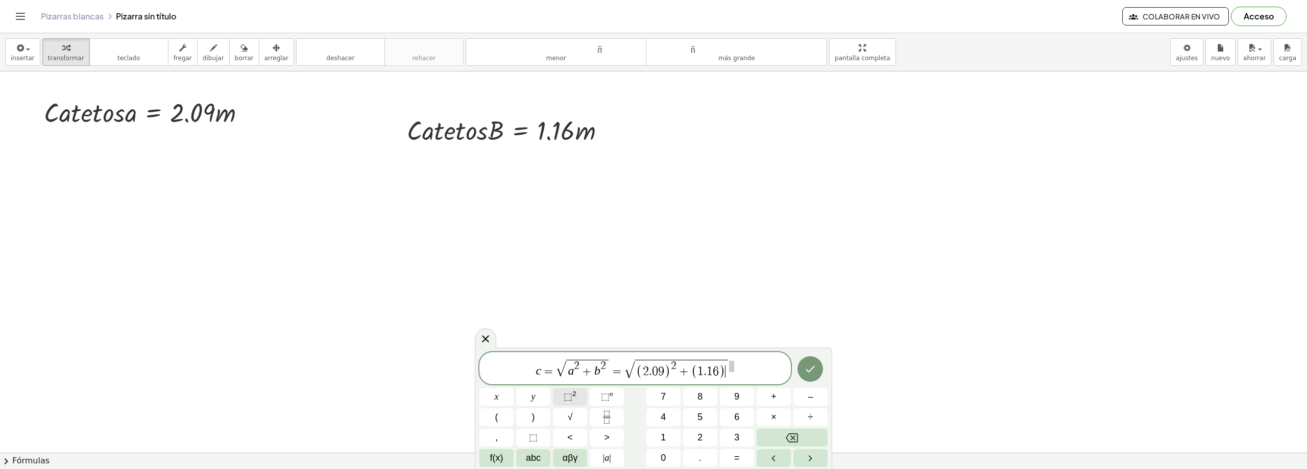
click at [572, 400] on span "⬚" at bounding box center [568, 397] width 9 height 10
click at [735, 374] on span "c = √ a 2 + b 2 = √ ( 2 . 0 9 ) 2 + ( 1 . 1 6 ) 2 ​" at bounding box center [634, 368] width 311 height 21
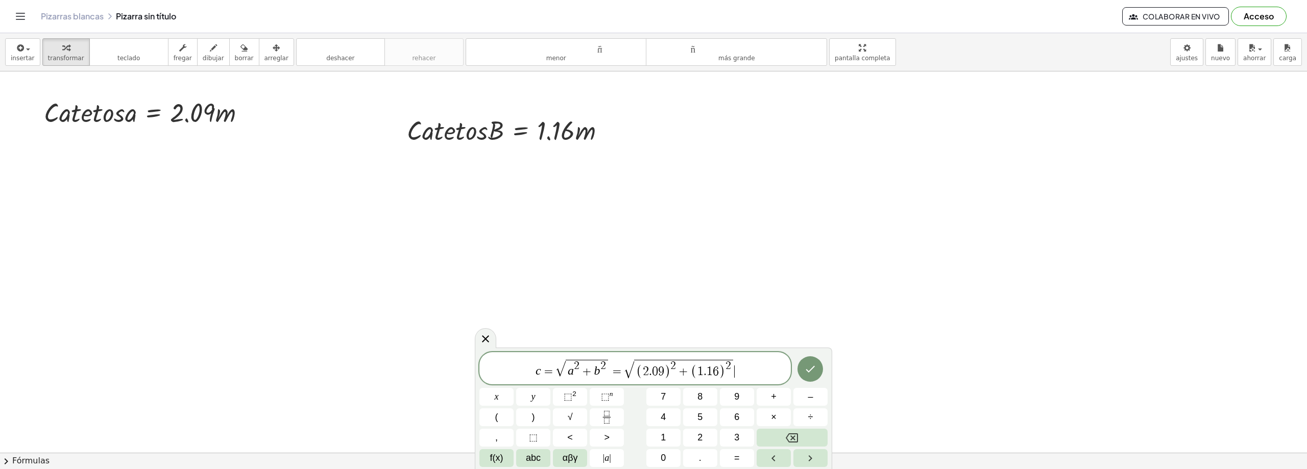
click at [813, 370] on icon "Done" at bounding box center [810, 369] width 12 height 12
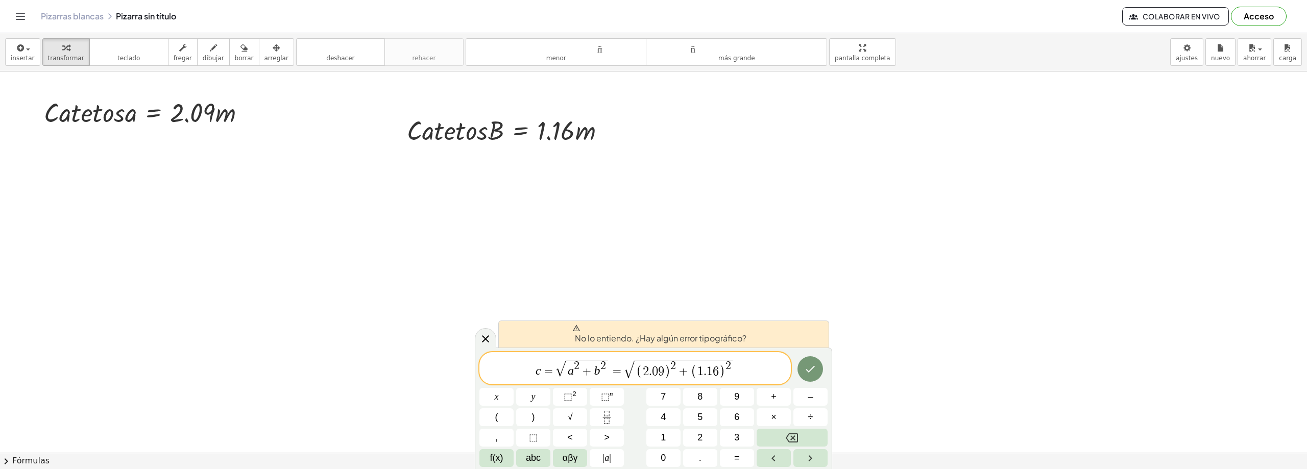
click at [709, 333] on font "No lo entiendo. ¿Hay algún error tipográfico?" at bounding box center [661, 338] width 172 height 11
click at [816, 361] on button "Hecho" at bounding box center [811, 369] width 26 height 26
click at [619, 376] on span "=" at bounding box center [617, 372] width 15 height 12
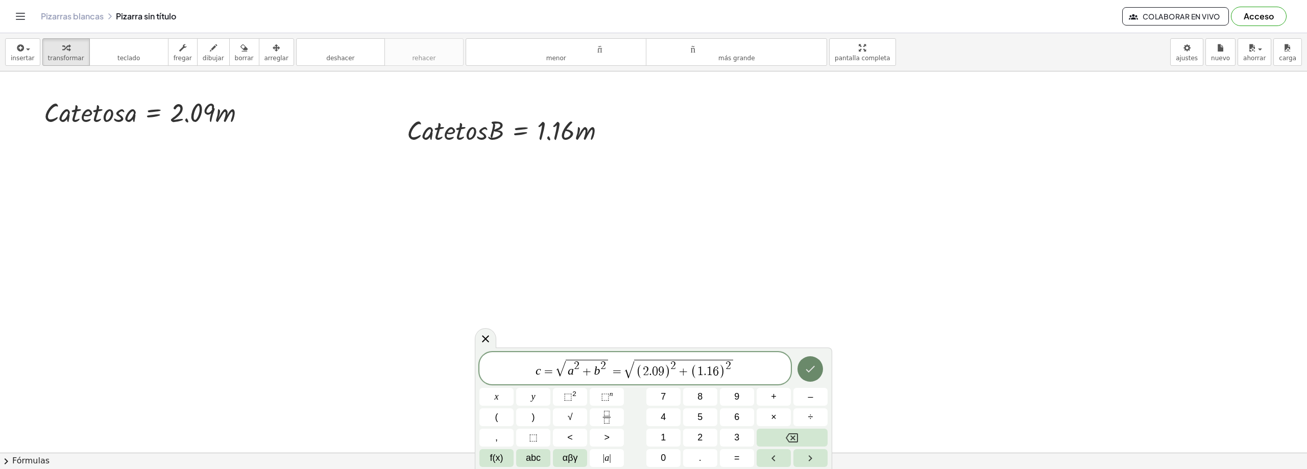
click at [802, 368] on button "Hecho" at bounding box center [811, 369] width 26 height 26
drag, startPoint x: 739, startPoint y: 365, endPoint x: 661, endPoint y: 375, distance: 78.8
drag, startPoint x: 619, startPoint y: 372, endPoint x: 674, endPoint y: 365, distance: 54.6
click at [767, 366] on span "c = √ a 2 + b 2 √ ( 2 . 0 9 ) 2 + ( 1 . 1 6 ) 2" at bounding box center [634, 368] width 311 height 21
drag, startPoint x: 745, startPoint y: 371, endPoint x: 670, endPoint y: 376, distance: 74.8
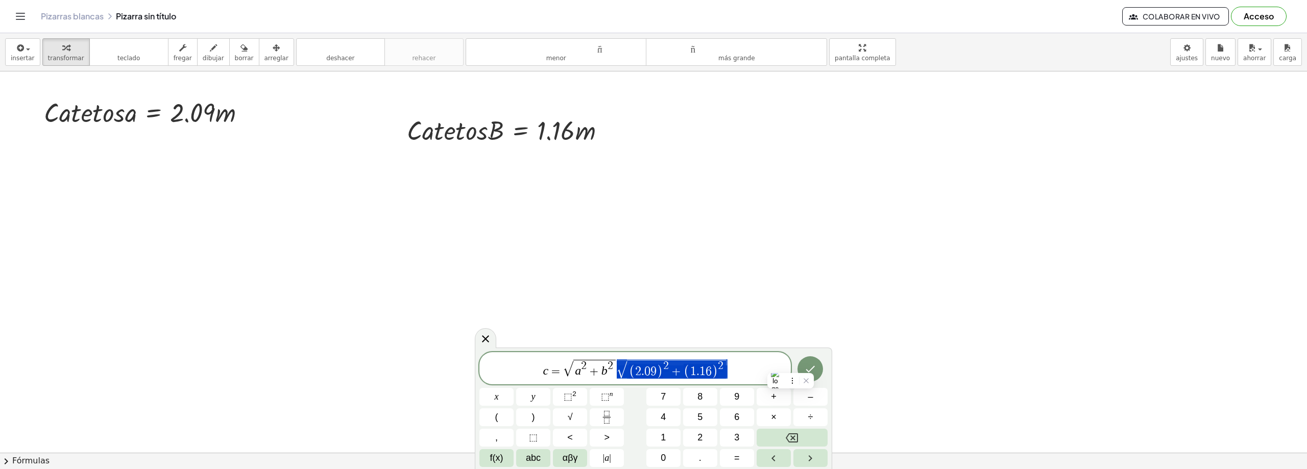
click at [670, 376] on span "c = √ a 2 + b 2 √ ( 2 . 0 9 ) 2 + ( 1 . 1 6 ) 2" at bounding box center [634, 368] width 311 height 21
click at [804, 370] on button "Hecho" at bounding box center [811, 370] width 26 height 26
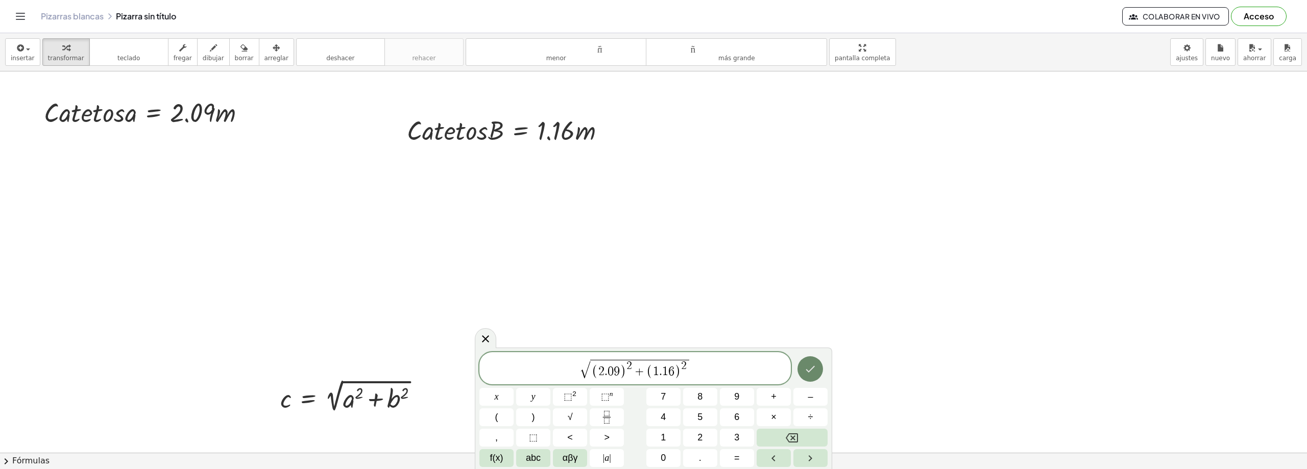
click at [812, 363] on icon "Hecho" at bounding box center [810, 369] width 12 height 12
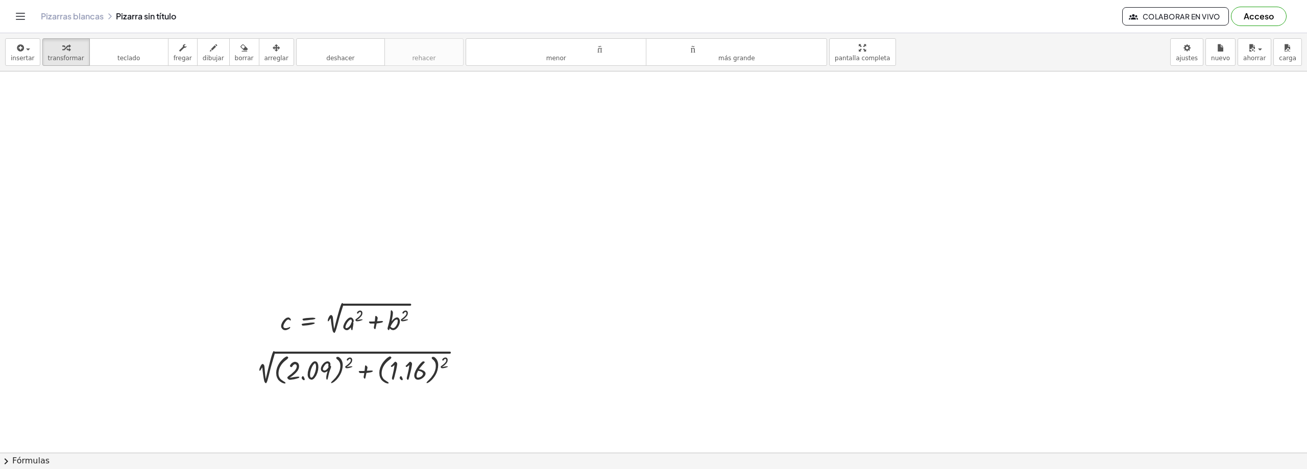
scroll to position [51, 0]
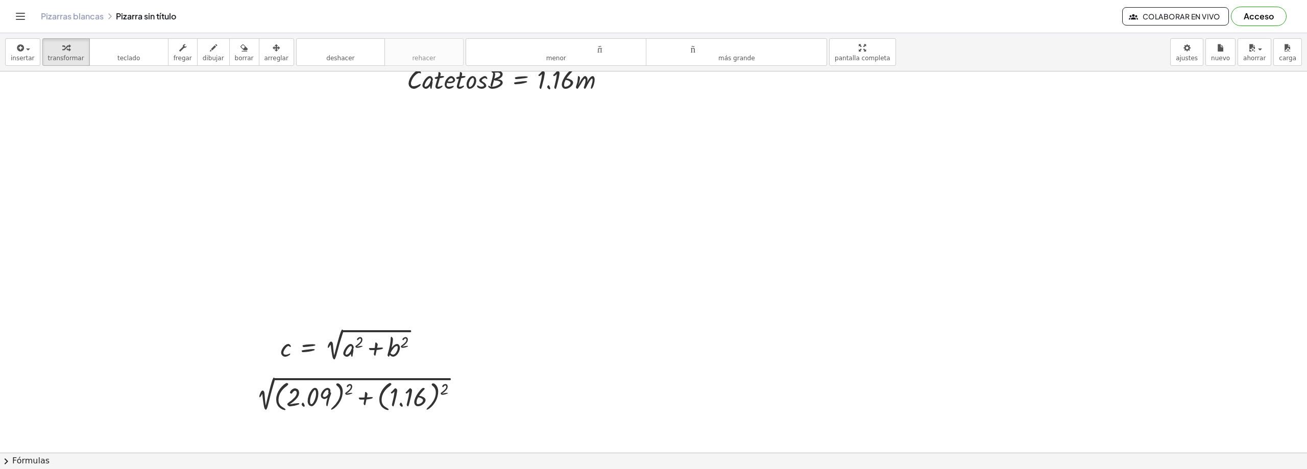
click at [273, 52] on icon "button" at bounding box center [276, 48] width 7 height 12
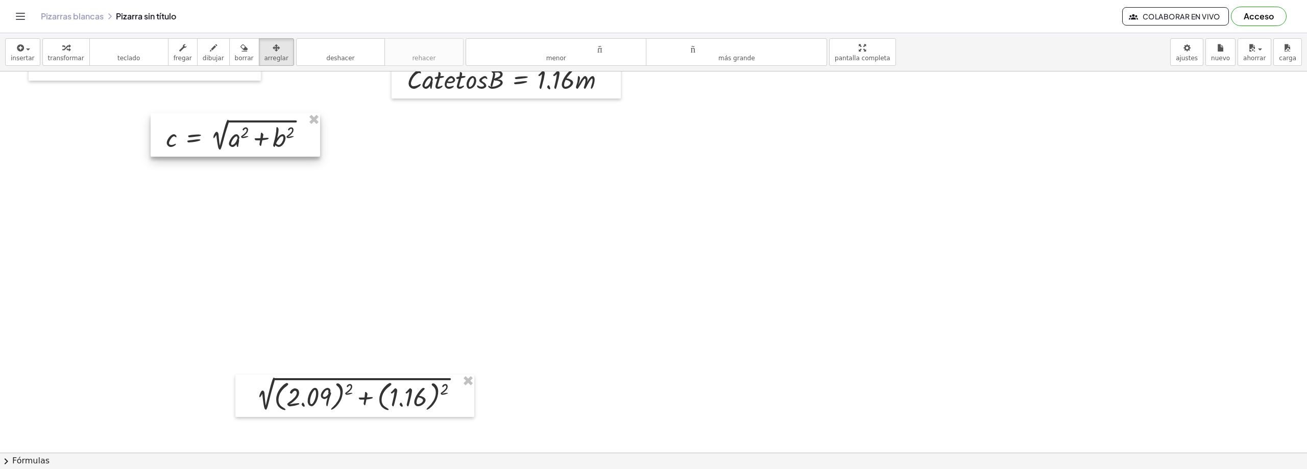
drag, startPoint x: 390, startPoint y: 359, endPoint x: 279, endPoint y: 177, distance: 213.6
click at [274, 148] on div at bounding box center [236, 134] width 170 height 43
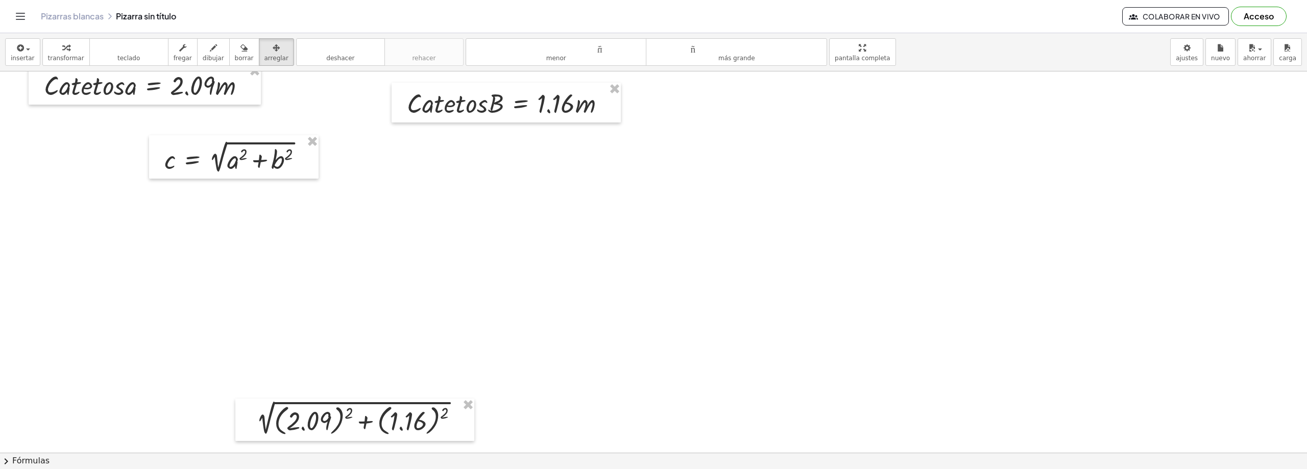
scroll to position [0, 0]
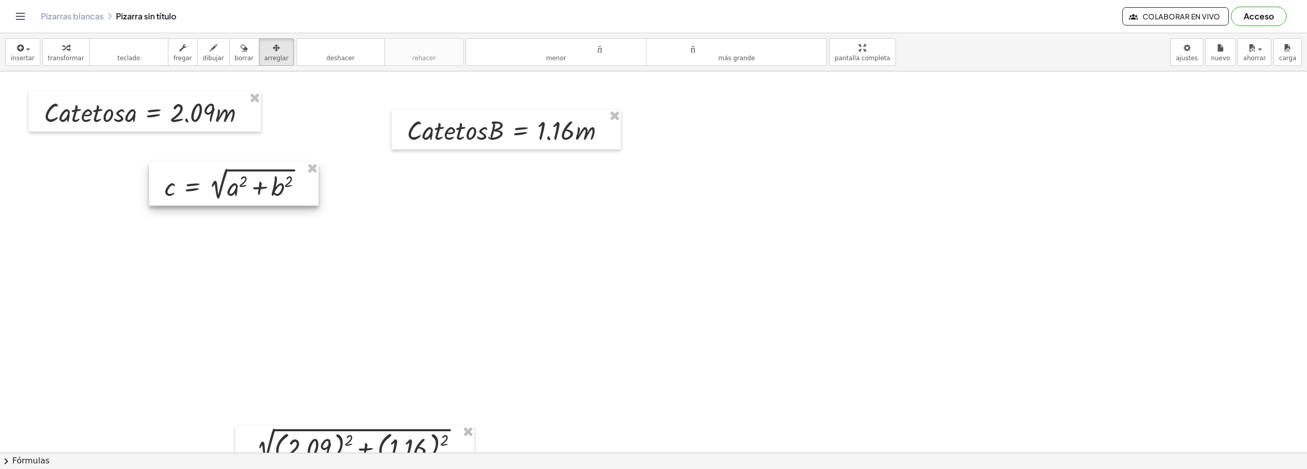
drag, startPoint x: 265, startPoint y: 183, endPoint x: 372, endPoint y: 250, distance: 126.6
click at [319, 206] on div at bounding box center [234, 183] width 170 height 43
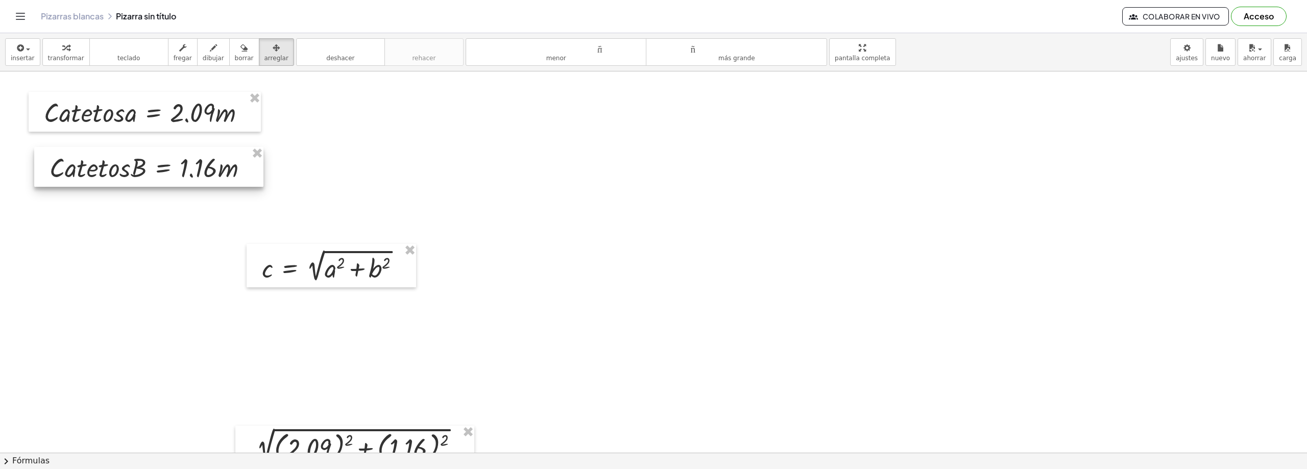
drag, startPoint x: 389, startPoint y: 146, endPoint x: 107, endPoint y: 157, distance: 281.6
click at [107, 157] on div at bounding box center [148, 167] width 229 height 40
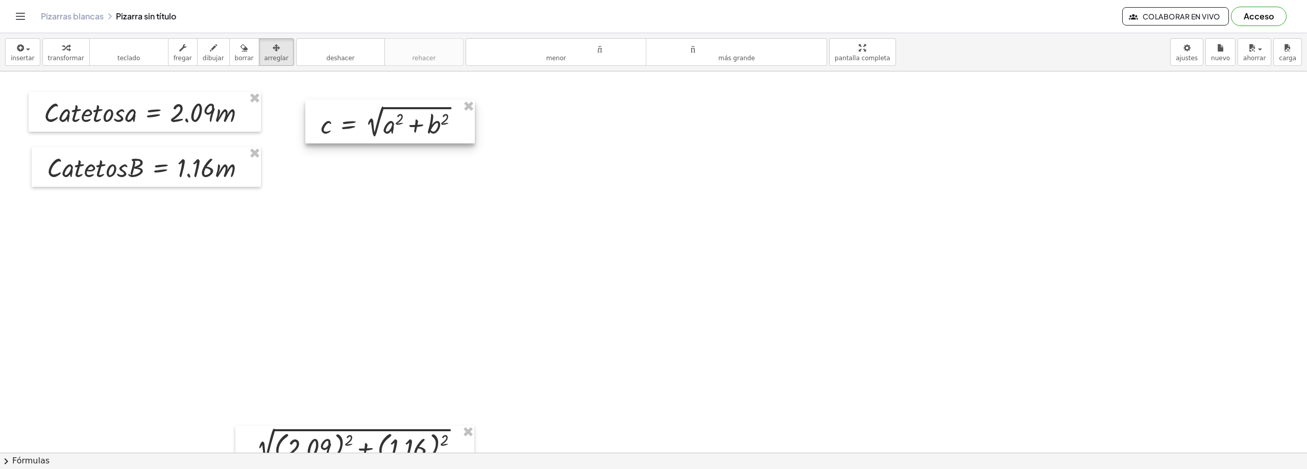
drag, startPoint x: 345, startPoint y: 269, endPoint x: 406, endPoint y: 121, distance: 160.3
click at [406, 121] on div at bounding box center [390, 121] width 170 height 43
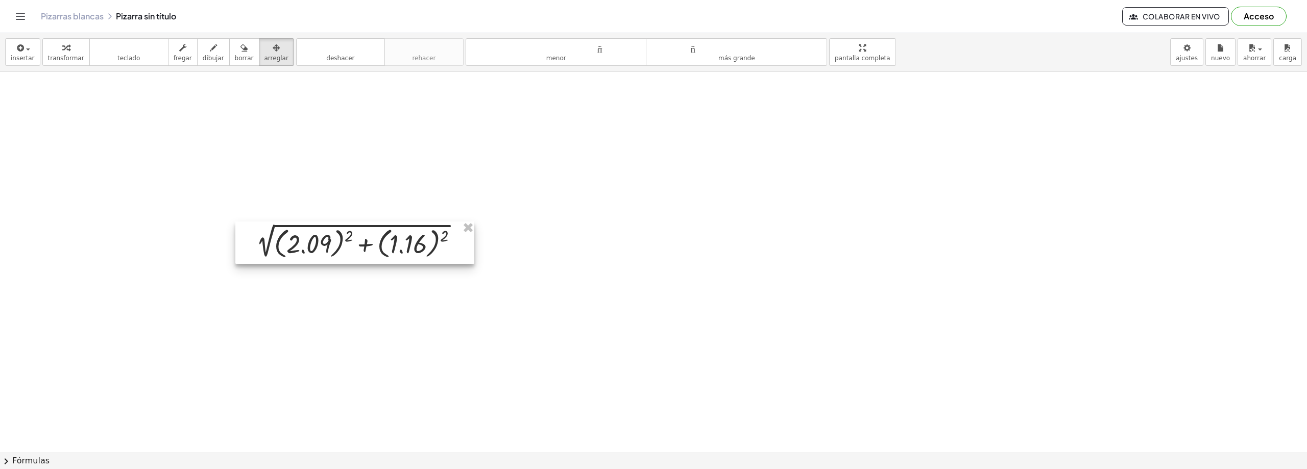
drag, startPoint x: 414, startPoint y: 251, endPoint x: 428, endPoint y: 147, distance: 105.2
click at [428, 222] on div at bounding box center [354, 243] width 239 height 42
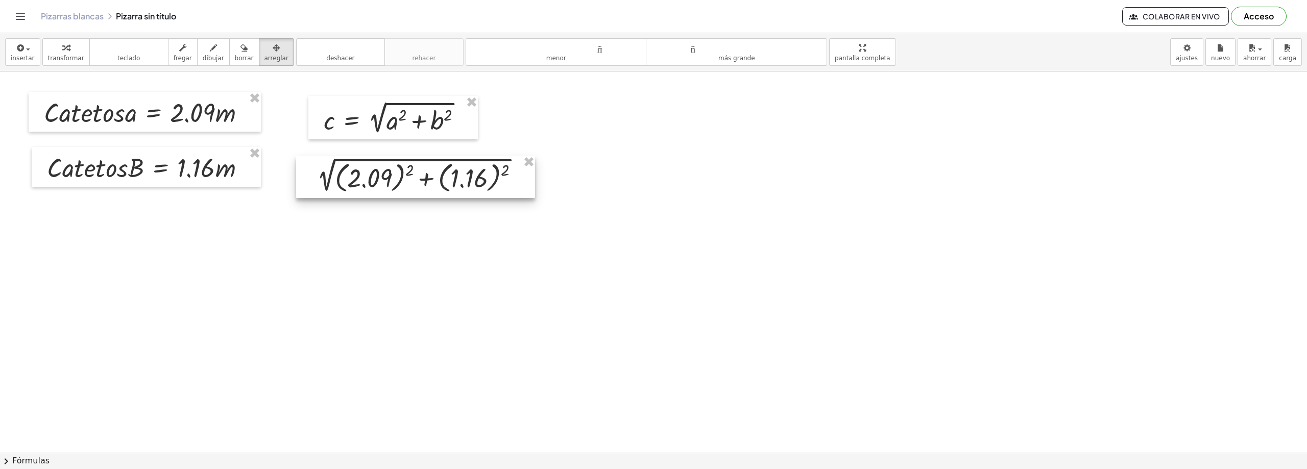
drag, startPoint x: 441, startPoint y: 331, endPoint x: 487, endPoint y: 167, distance: 170.2
click at [487, 167] on div at bounding box center [415, 177] width 239 height 42
click at [179, 49] on icon "button" at bounding box center [182, 48] width 7 height 12
click at [20, 456] on font "Fórmulas" at bounding box center [30, 461] width 37 height 10
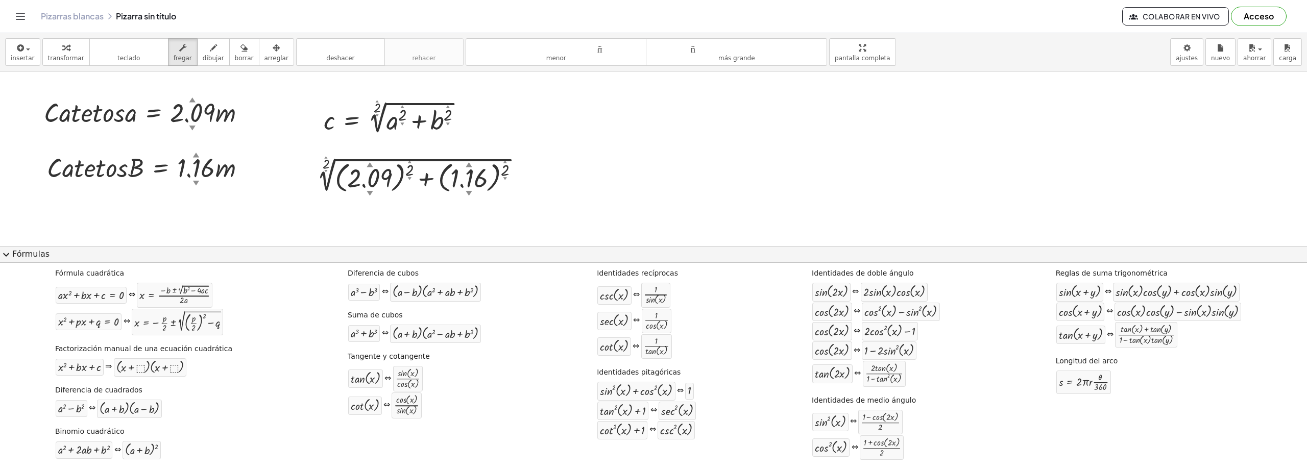
click at [9, 259] on span "expand_more" at bounding box center [6, 255] width 12 height 12
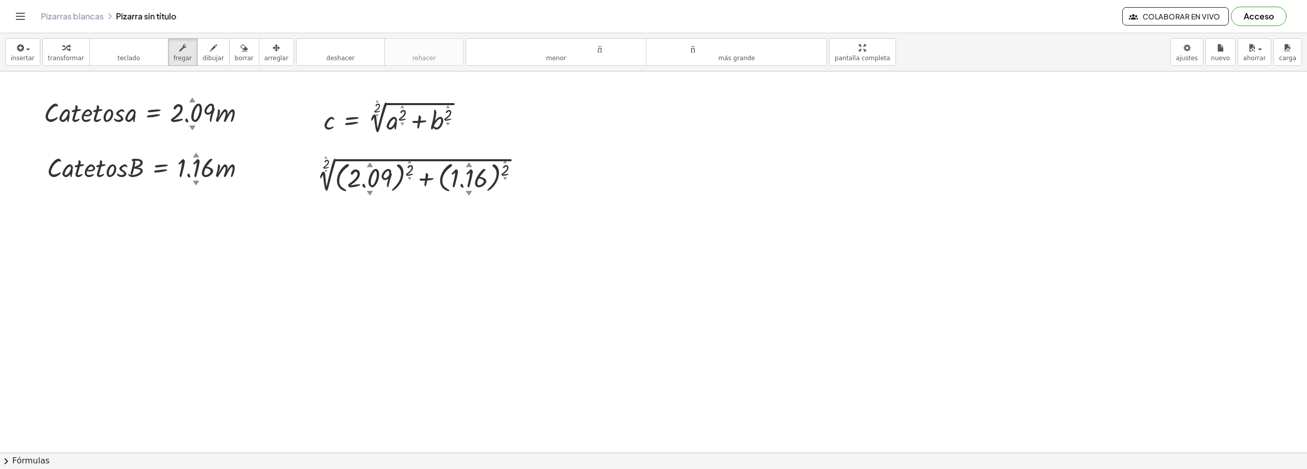
click at [210, 49] on icon "button" at bounding box center [213, 48] width 7 height 12
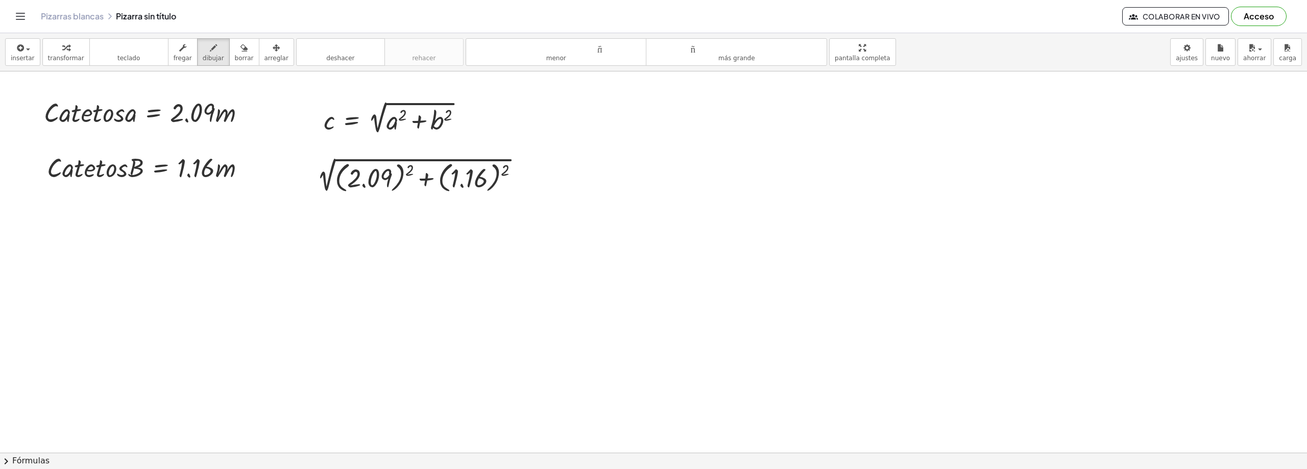
click at [2, 52] on div "insertar Seleccione uno: Expresión matemática Función Texto Vídeo de YouTube Gr…" at bounding box center [653, 52] width 1307 height 38
click at [12, 50] on div "button" at bounding box center [23, 47] width 24 height 12
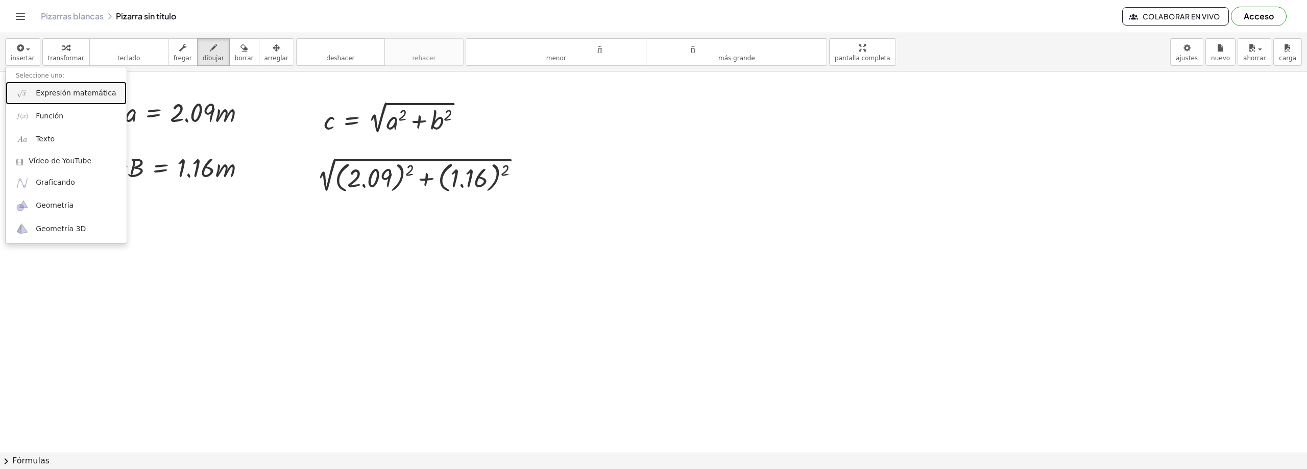
click at [63, 97] on font "Expresión matemática" at bounding box center [76, 93] width 80 height 8
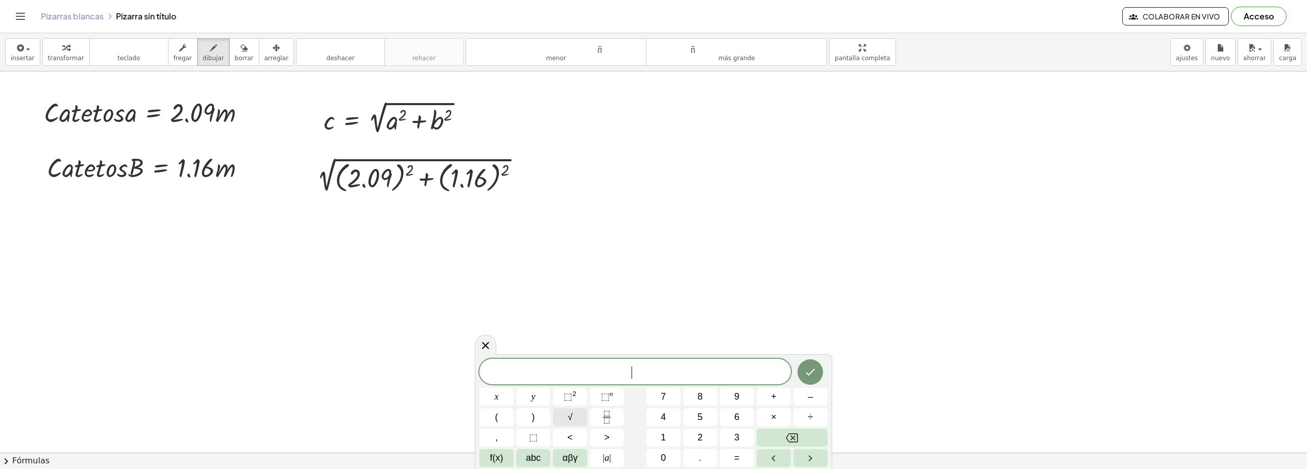
click at [560, 423] on button "√" at bounding box center [570, 418] width 34 height 18
click at [778, 399] on button "+" at bounding box center [774, 397] width 34 height 18
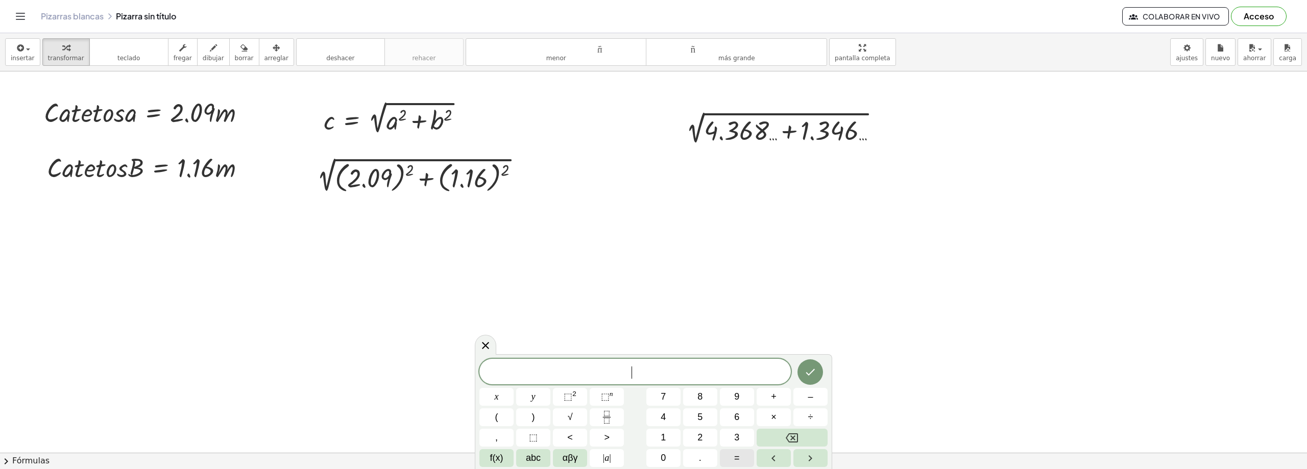
click at [735, 459] on span "=" at bounding box center [737, 458] width 6 height 14
click at [827, 133] on div at bounding box center [783, 129] width 214 height 35
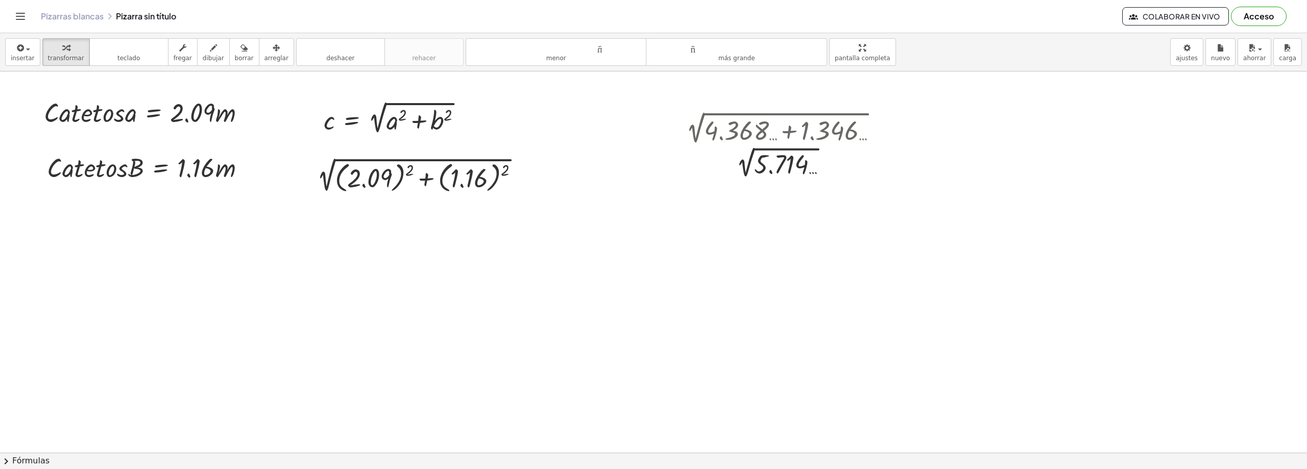
click at [265, 59] on font "arreglar" at bounding box center [277, 58] width 24 height 7
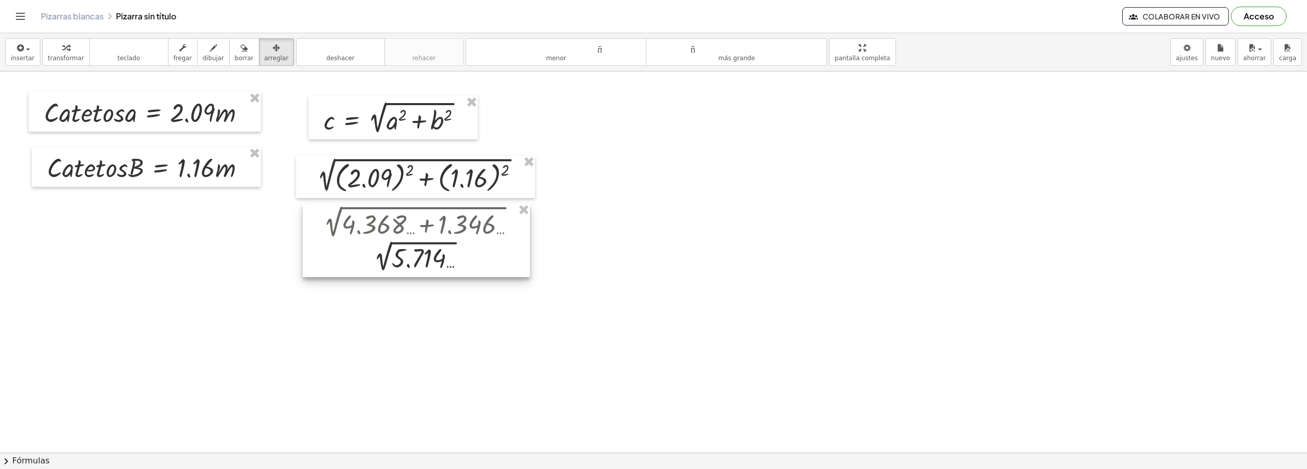
drag, startPoint x: 784, startPoint y: 149, endPoint x: 422, endPoint y: 243, distance: 374.5
click at [422, 243] on div at bounding box center [416, 241] width 227 height 74
click at [430, 252] on div at bounding box center [416, 241] width 227 height 74
drag, startPoint x: 378, startPoint y: 266, endPoint x: 238, endPoint y: 359, distance: 167.8
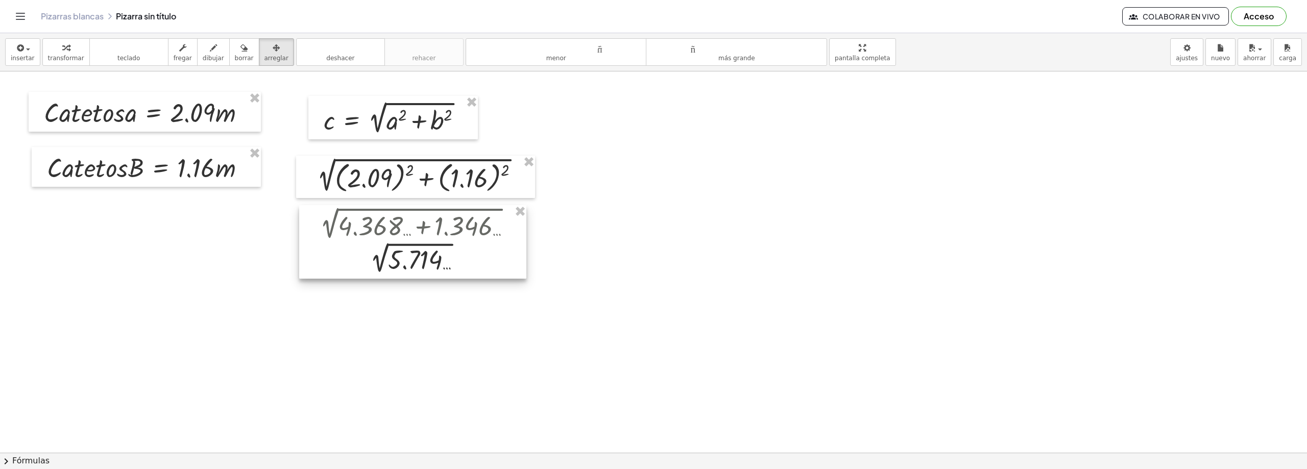
click at [375, 268] on div at bounding box center [412, 242] width 227 height 74
click at [41, 461] on font "Fórmulas" at bounding box center [30, 461] width 37 height 10
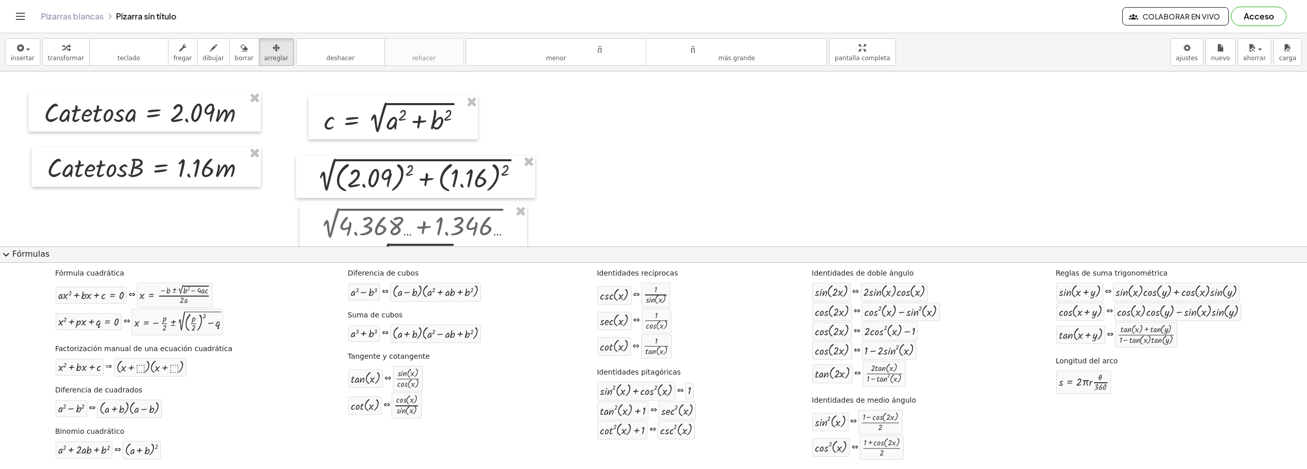
drag, startPoint x: 1160, startPoint y: 204, endPoint x: 395, endPoint y: 419, distance: 794.9
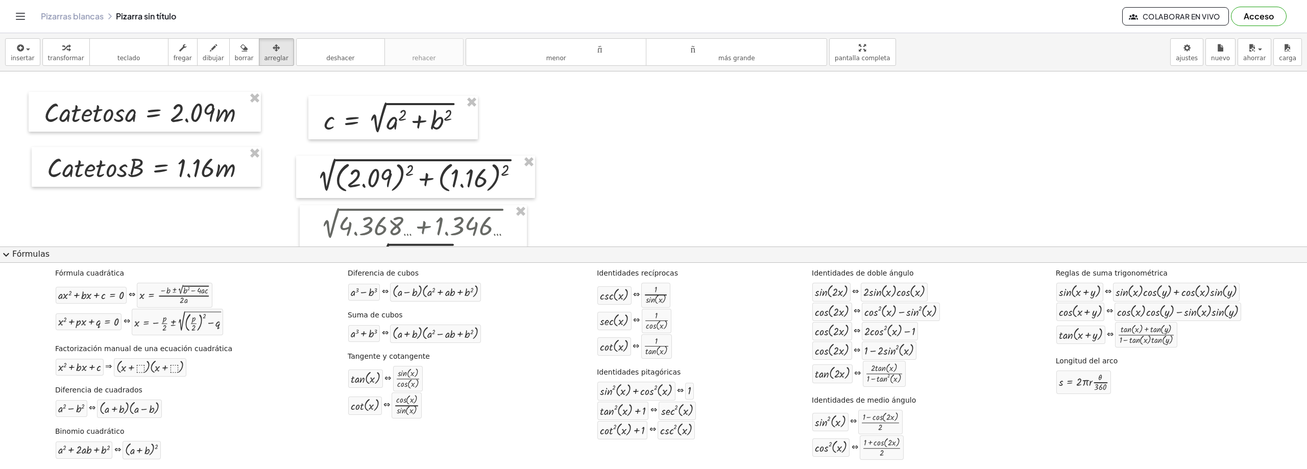
click at [2, 249] on span "expand_more" at bounding box center [6, 255] width 12 height 12
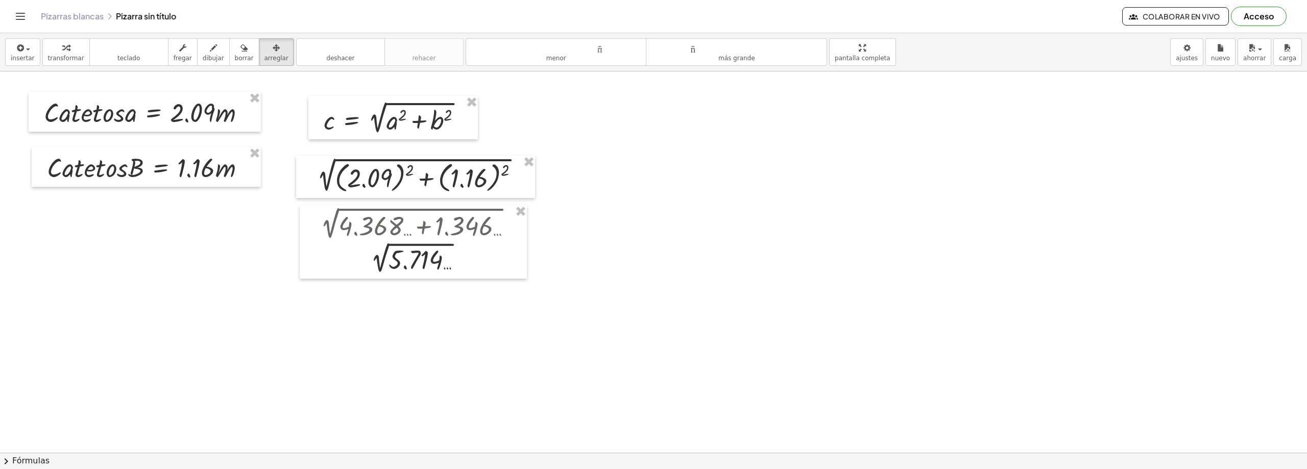
click at [6, 62] on button "insertar" at bounding box center [22, 52] width 35 height 28
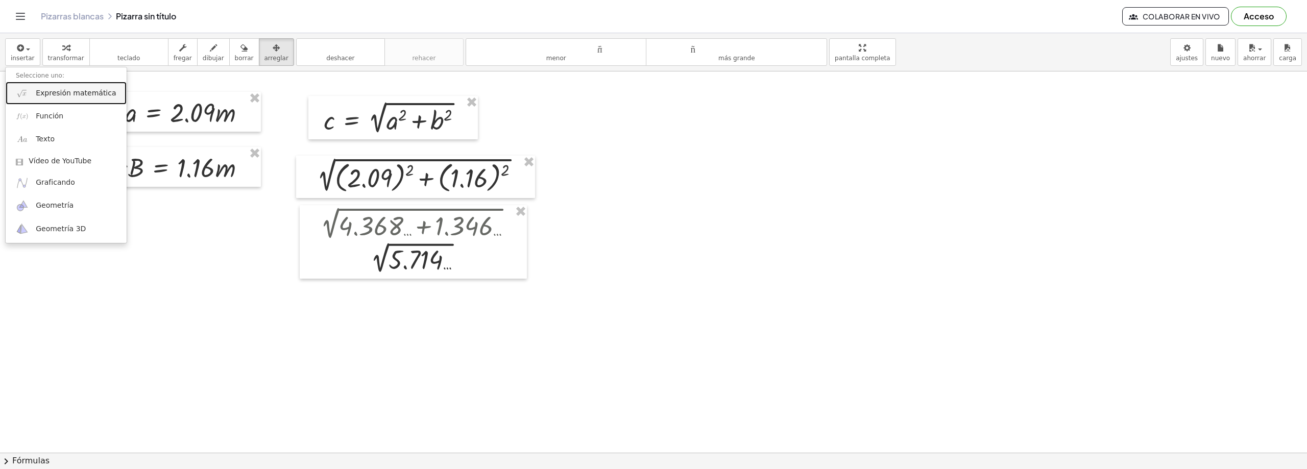
click at [50, 98] on span "Expresión matemática" at bounding box center [76, 93] width 80 height 10
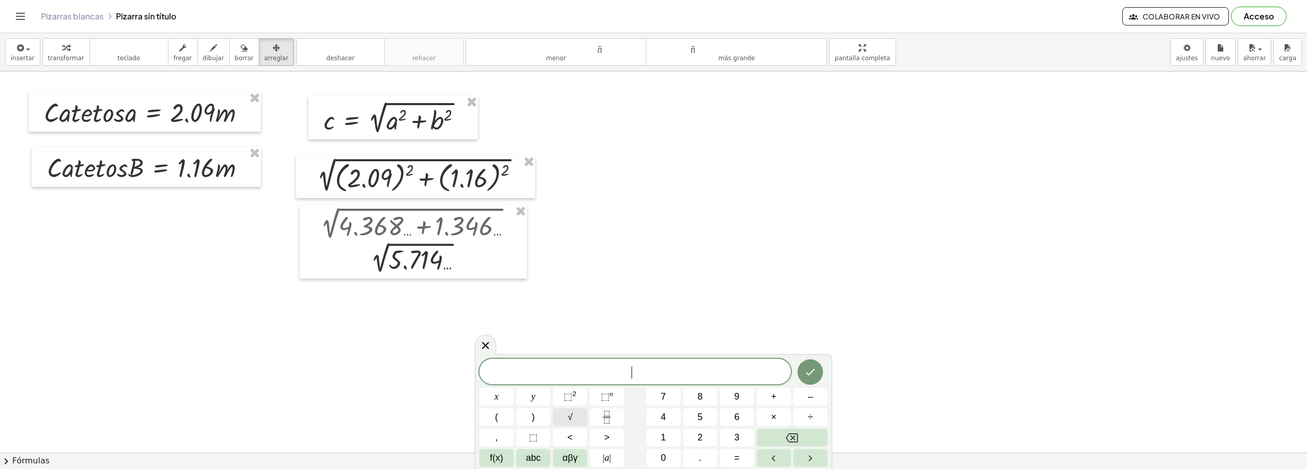
click at [571, 424] on span "√" at bounding box center [570, 418] width 5 height 14
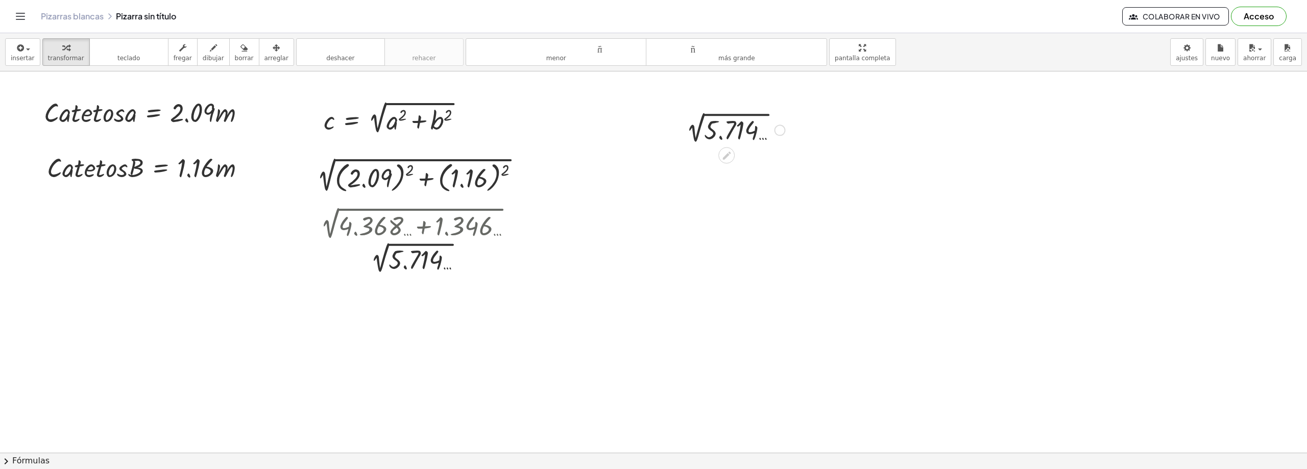
click at [705, 143] on div at bounding box center [733, 129] width 114 height 34
drag, startPoint x: 738, startPoint y: 133, endPoint x: 710, endPoint y: 207, distance: 79.2
click at [265, 58] on font "arreglar" at bounding box center [277, 58] width 24 height 7
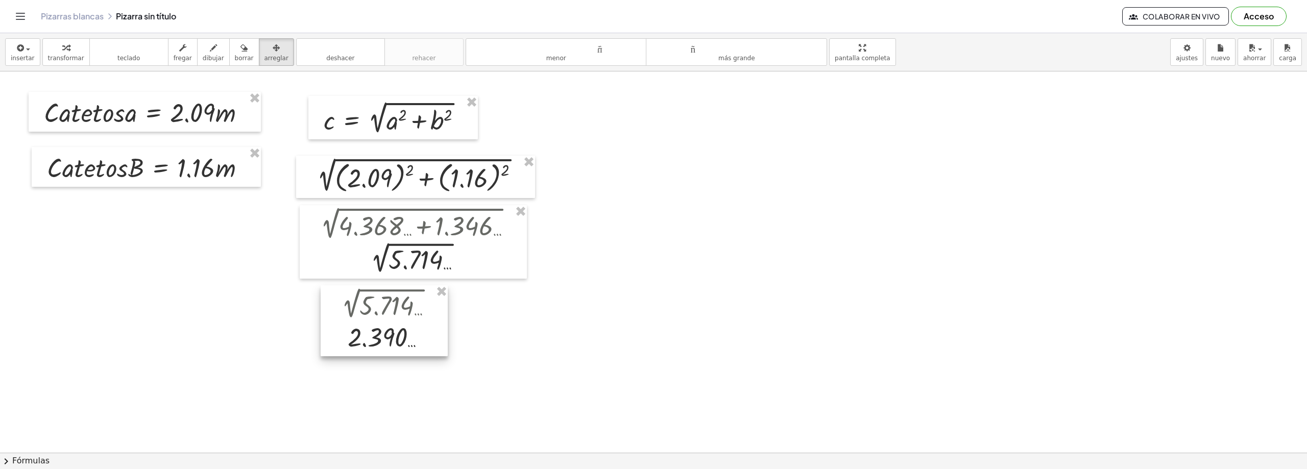
drag, startPoint x: 754, startPoint y: 152, endPoint x: 402, endPoint y: 326, distance: 392.3
click at [402, 326] on div at bounding box center [384, 320] width 127 height 71
drag, startPoint x: 402, startPoint y: 327, endPoint x: 392, endPoint y: 330, distance: 10.2
click at [392, 330] on div at bounding box center [365, 321] width 127 height 71
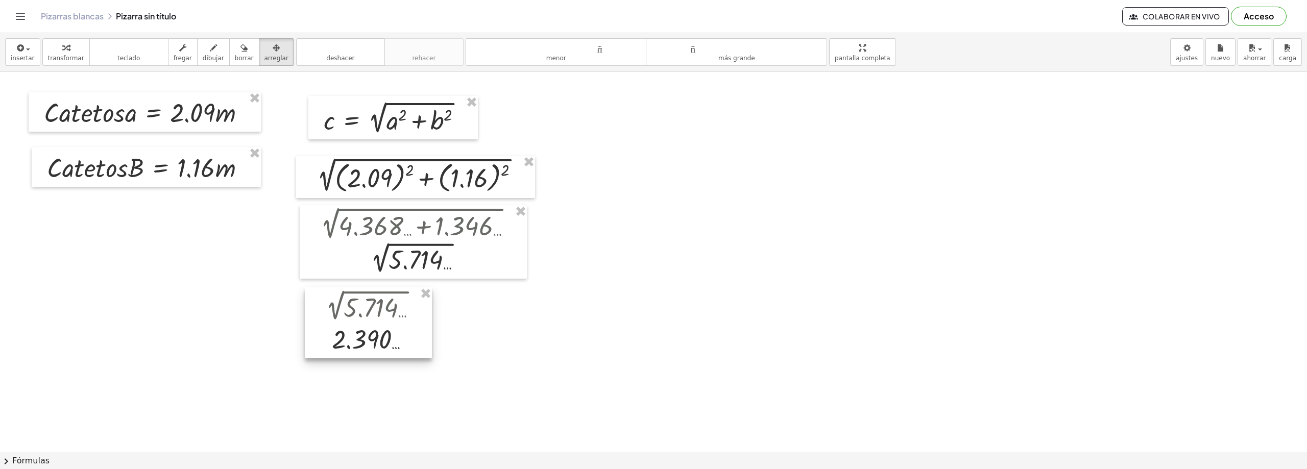
click at [407, 302] on div at bounding box center [368, 322] width 127 height 71
click at [406, 302] on div at bounding box center [368, 322] width 127 height 71
click at [397, 304] on div at bounding box center [362, 322] width 127 height 71
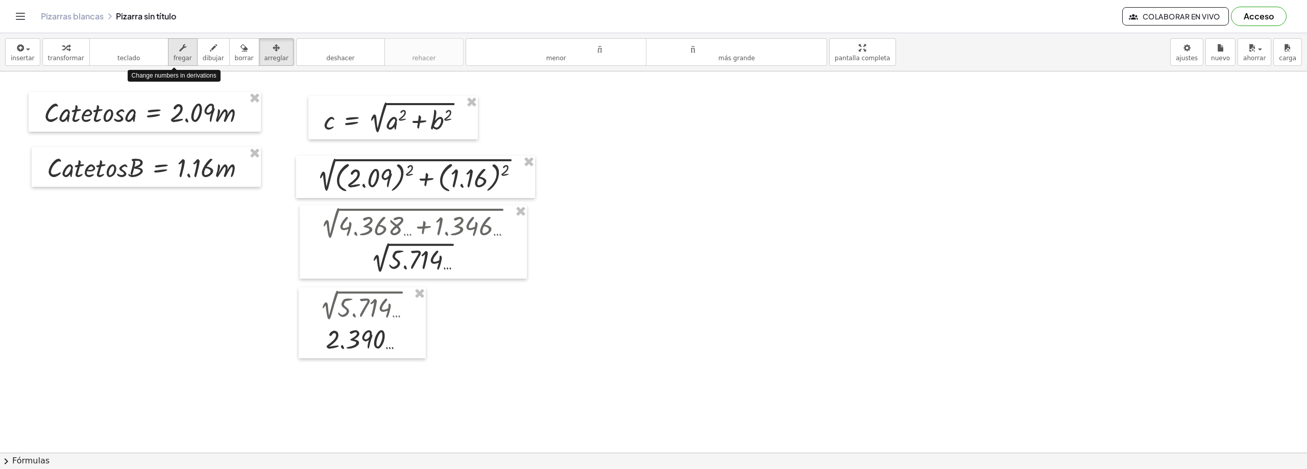
click at [174, 60] on font "fregar" at bounding box center [183, 58] width 18 height 7
click at [206, 54] on button "dibujar" at bounding box center [213, 52] width 33 height 28
click at [235, 51] on div "button" at bounding box center [244, 47] width 19 height 12
click at [265, 63] on button "arreglar" at bounding box center [276, 52] width 35 height 28
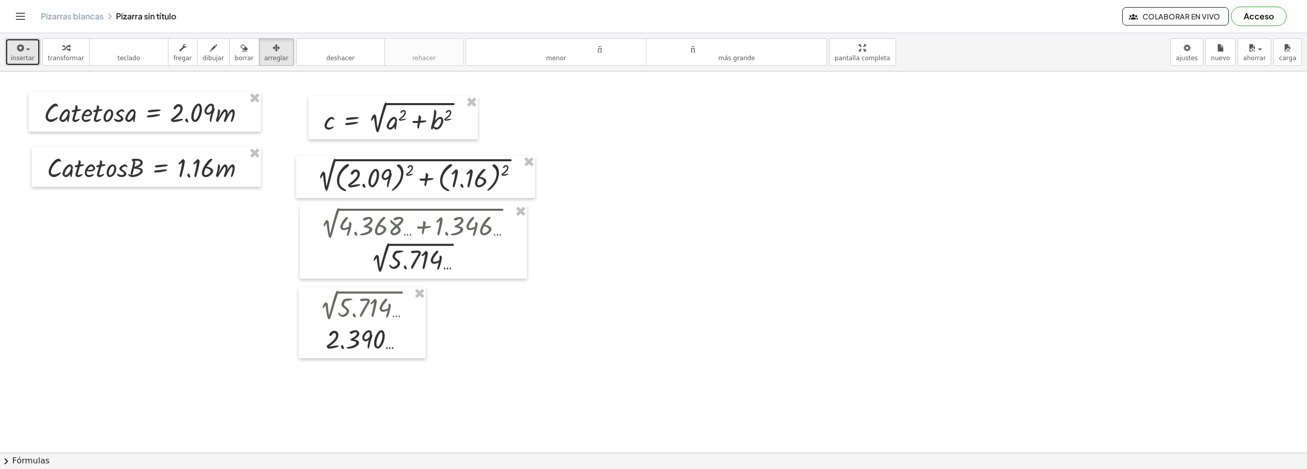
drag, startPoint x: 23, startPoint y: 49, endPoint x: 21, endPoint y: 60, distance: 11.3
click at [24, 50] on span "button" at bounding box center [25, 48] width 2 height 7
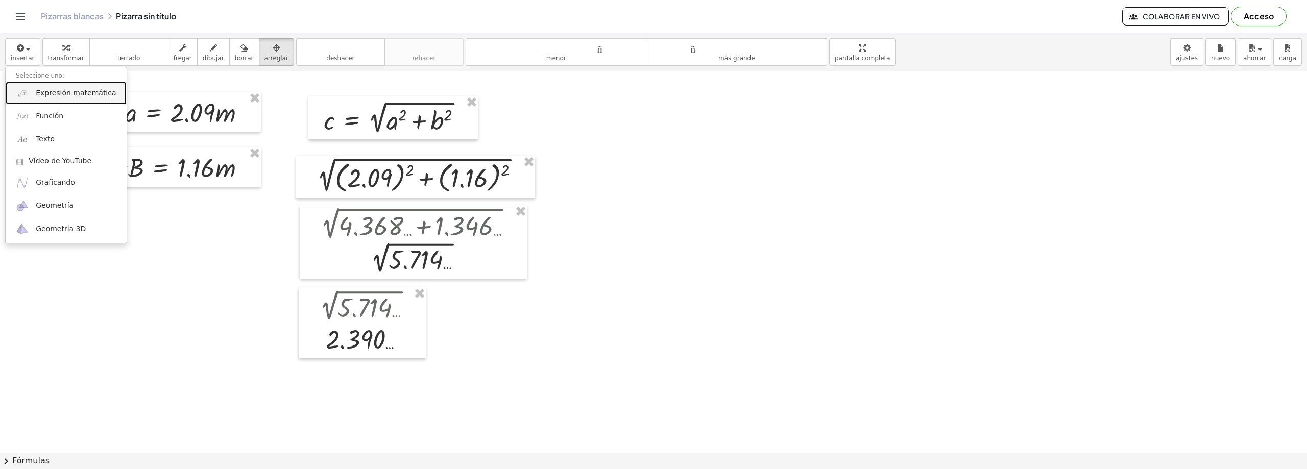
click at [77, 96] on font "Expresión matemática" at bounding box center [76, 93] width 80 height 8
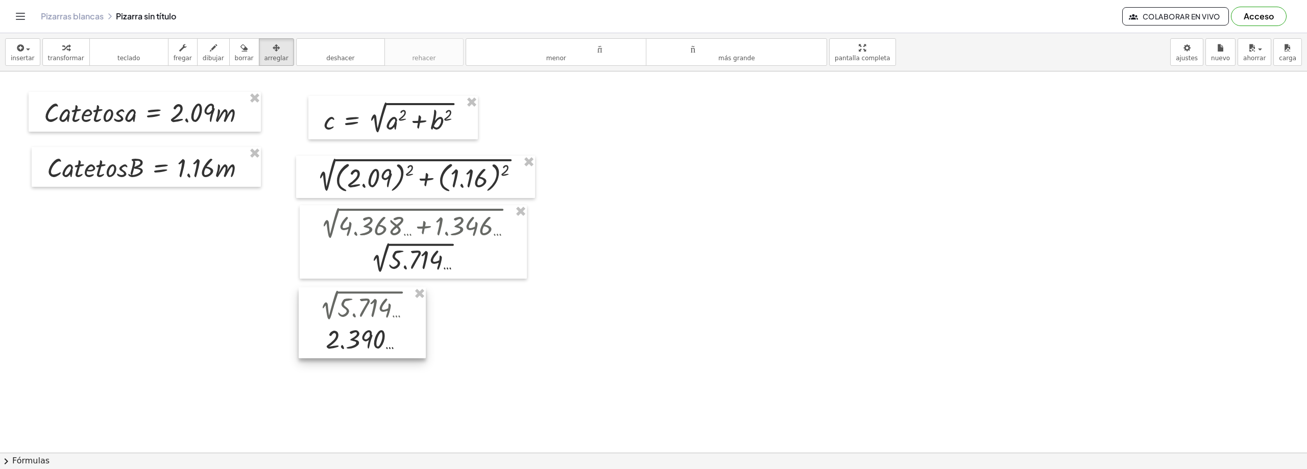
click at [391, 349] on div at bounding box center [362, 322] width 127 height 71
click at [180, 53] on div "button" at bounding box center [183, 47] width 18 height 12
click at [174, 56] on font "fregar" at bounding box center [183, 58] width 18 height 7
click at [265, 56] on font "arreglar" at bounding box center [277, 58] width 24 height 7
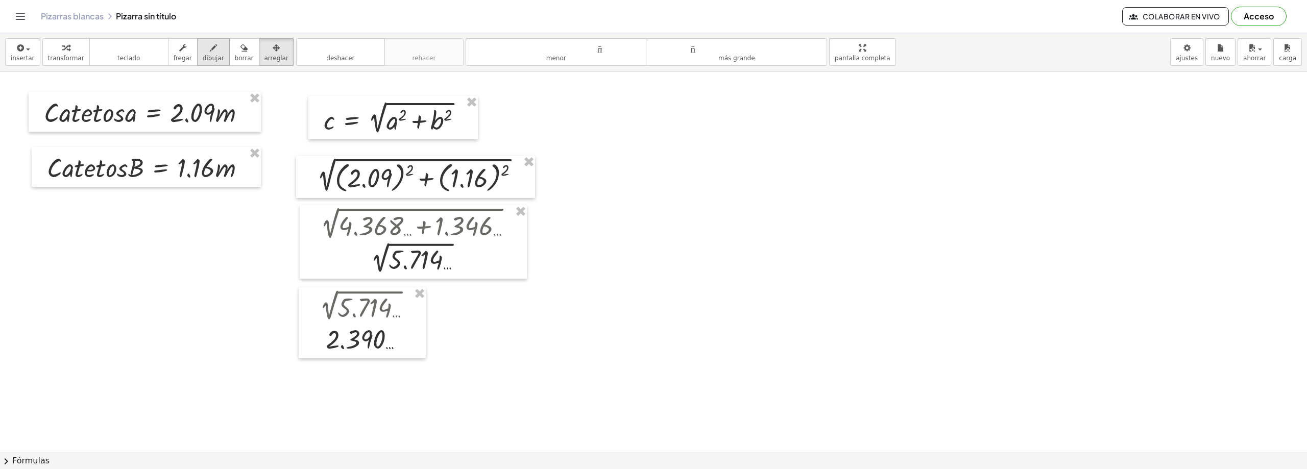
click at [210, 53] on icon "button" at bounding box center [213, 48] width 7 height 12
drag, startPoint x: 402, startPoint y: 330, endPoint x: 436, endPoint y: 339, distance: 34.8
drag, startPoint x: 453, startPoint y: 343, endPoint x: 474, endPoint y: 339, distance: 21.9
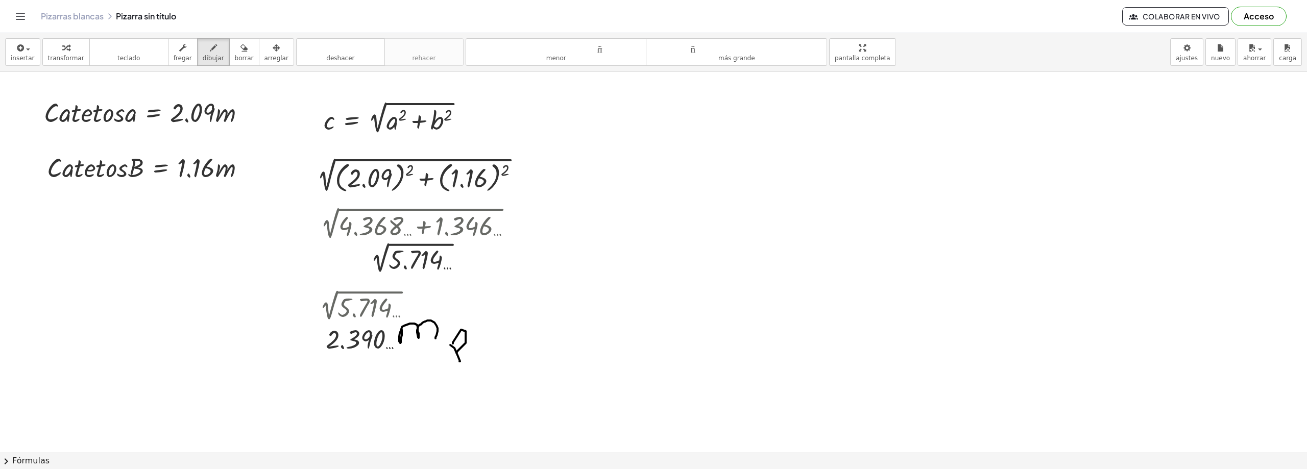
drag, startPoint x: 469, startPoint y: 349, endPoint x: 450, endPoint y: 375, distance: 32.6
click at [265, 56] on font "arreglar" at bounding box center [277, 58] width 24 height 7
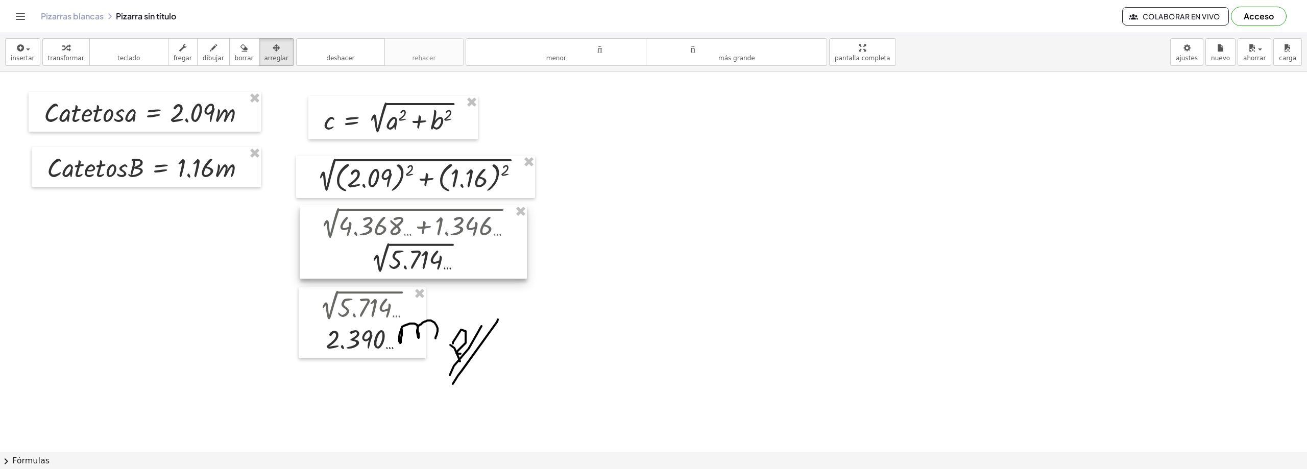
click at [453, 253] on div at bounding box center [413, 242] width 227 height 74
click at [181, 57] on font "fregar" at bounding box center [183, 58] width 18 height 7
click at [445, 261] on div at bounding box center [417, 259] width 214 height 34
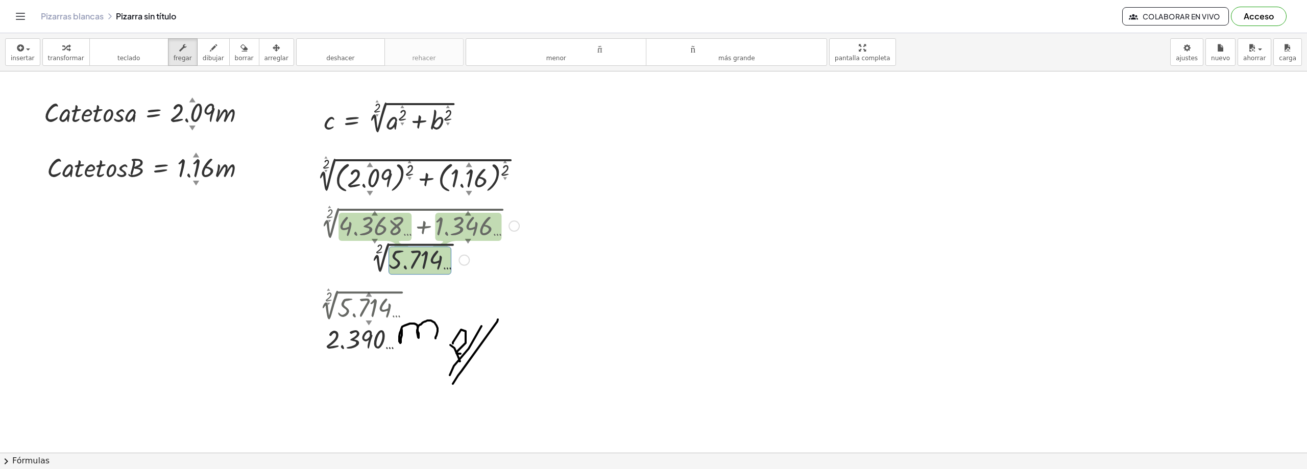
click at [445, 261] on div at bounding box center [417, 259] width 214 height 34
click at [441, 261] on div at bounding box center [417, 259] width 214 height 34
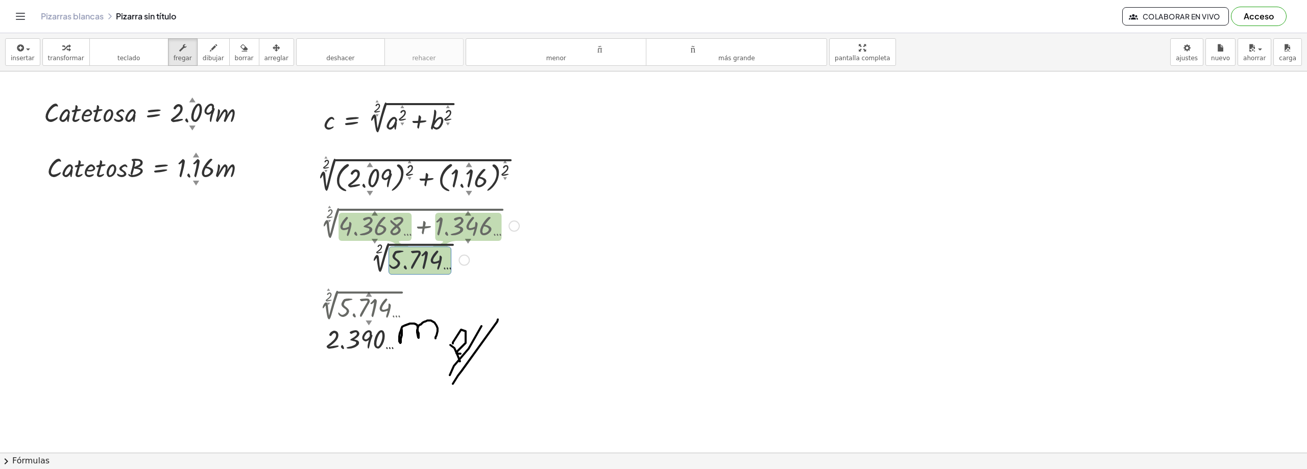
click at [441, 261] on div at bounding box center [417, 259] width 214 height 34
click at [435, 265] on div at bounding box center [417, 259] width 214 height 34
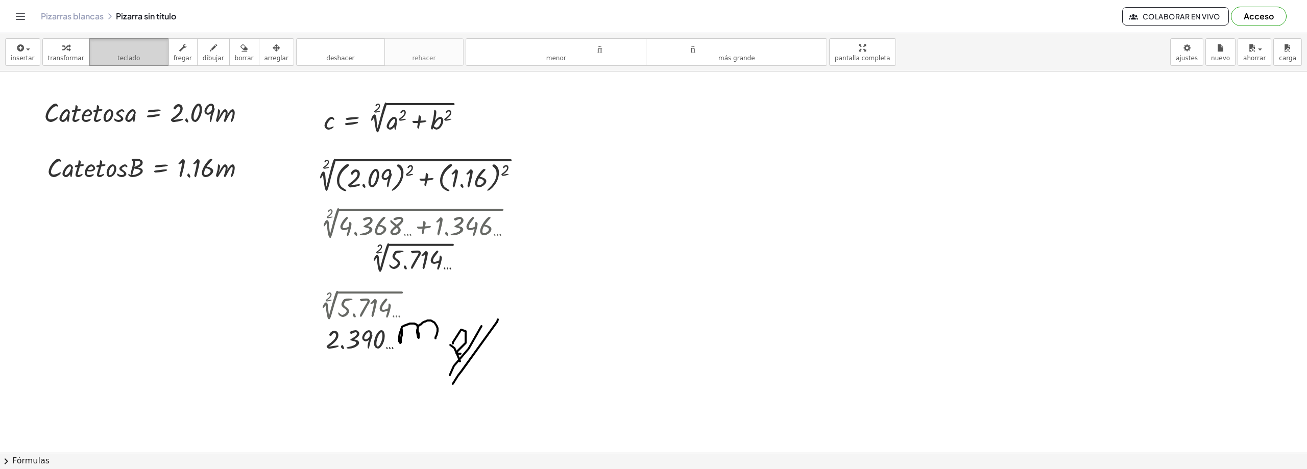
click at [98, 53] on icon "teclado" at bounding box center [129, 48] width 68 height 12
click at [35, 54] on button "insertar" at bounding box center [22, 52] width 35 height 28
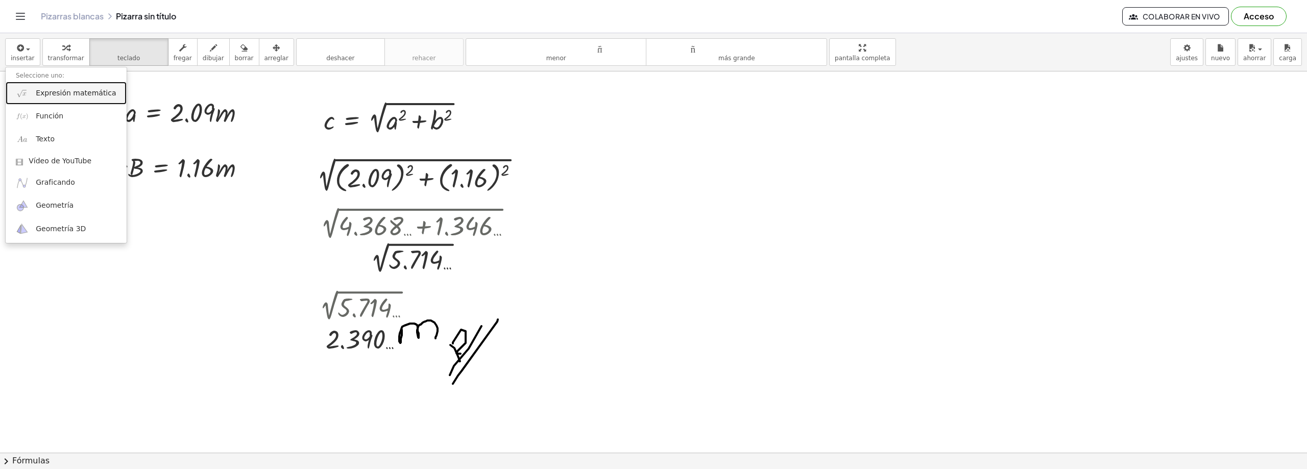
click at [60, 97] on font "Expresión matemática" at bounding box center [76, 93] width 80 height 8
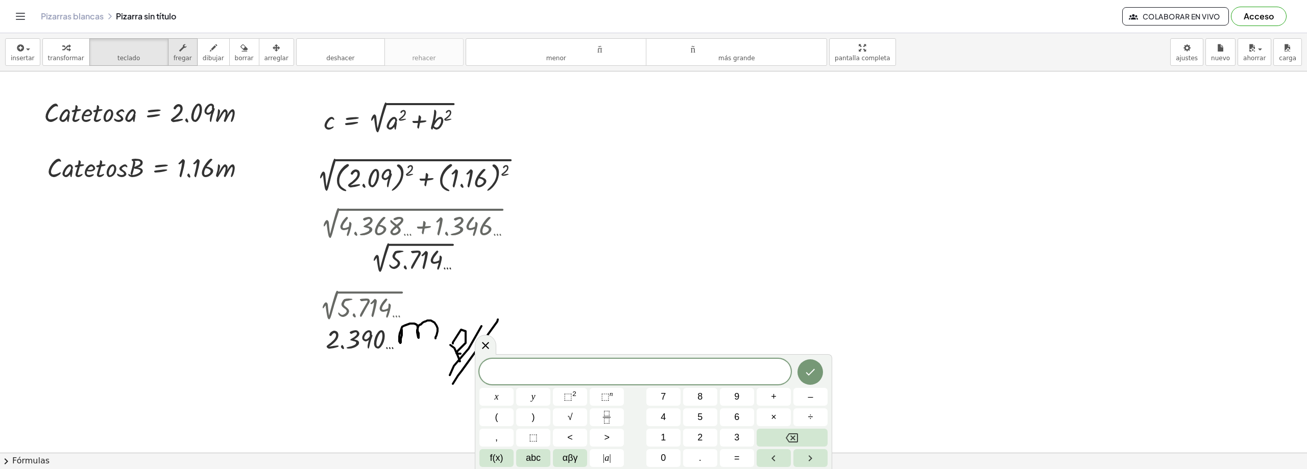
click at [180, 51] on div "button" at bounding box center [183, 47] width 18 height 12
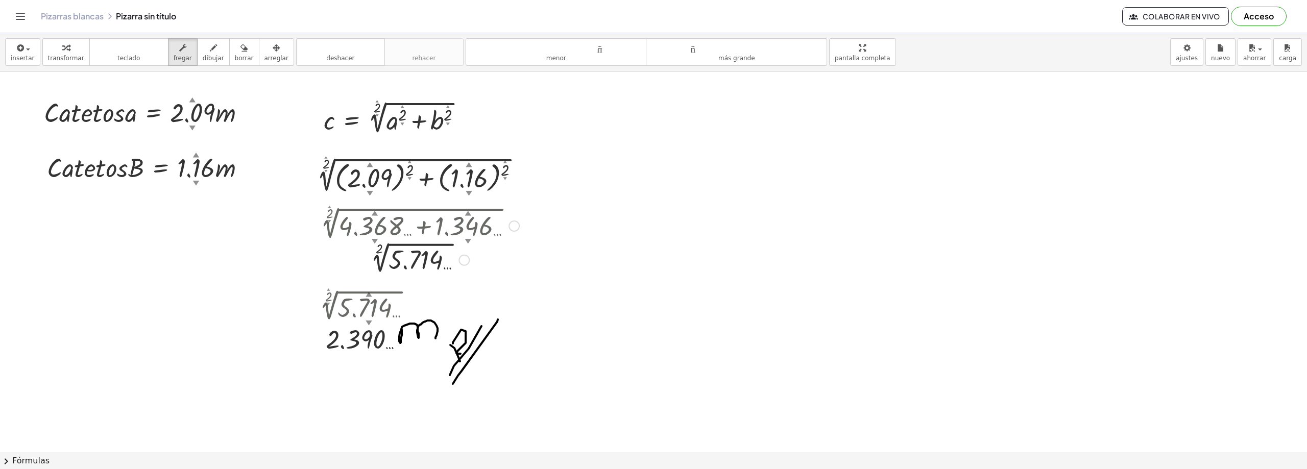
click at [463, 261] on div at bounding box center [464, 260] width 11 height 11
click at [403, 251] on div at bounding box center [417, 259] width 214 height 34
click at [404, 255] on div at bounding box center [417, 259] width 214 height 34
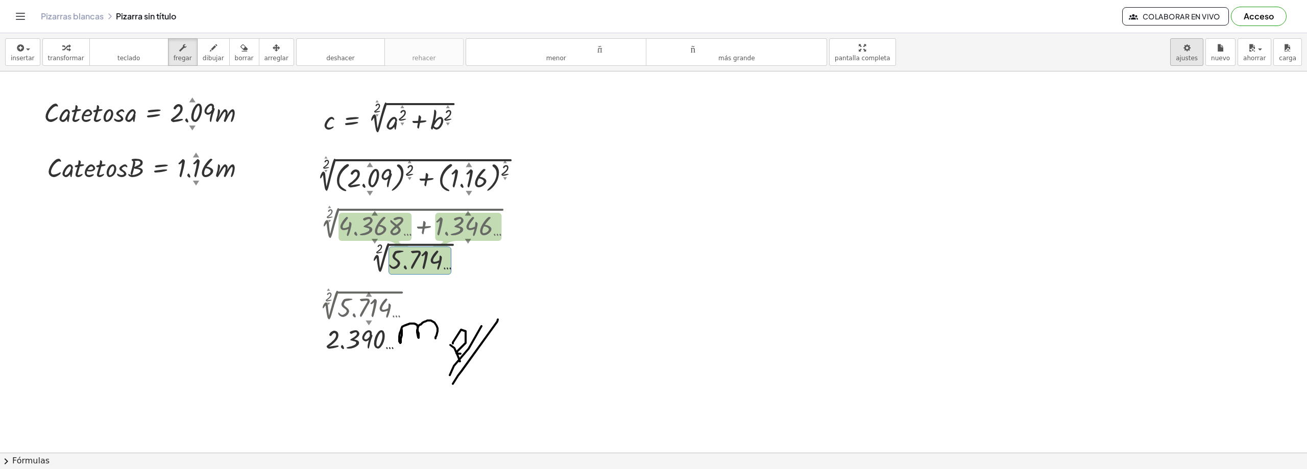
click at [1205, 51] on body "Actividades matemáticas fáciles de comprender Empezar Banco de actividades Trab…" at bounding box center [653, 234] width 1307 height 469
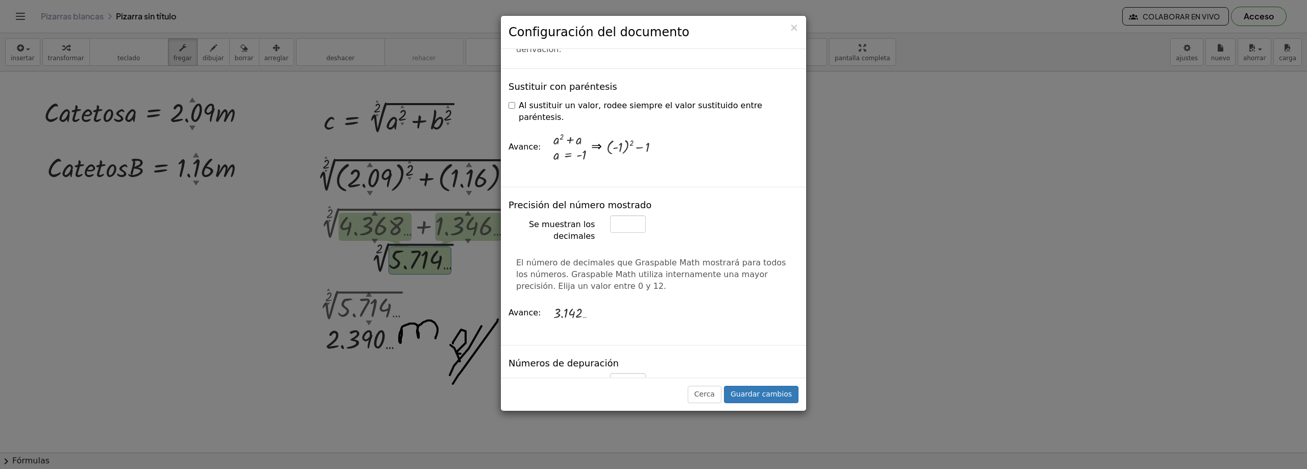
scroll to position [300, 0]
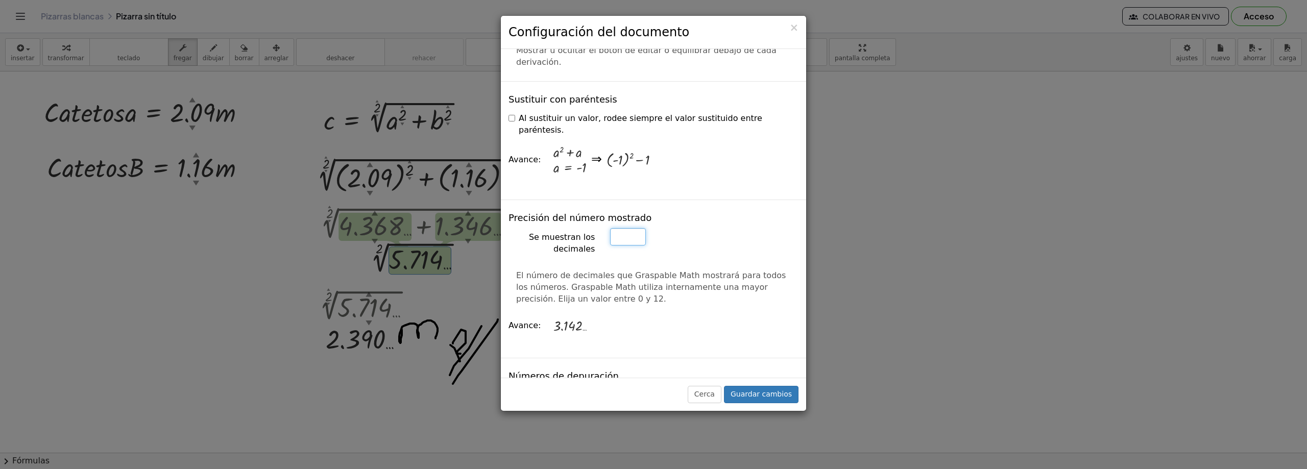
click at [633, 228] on input "*" at bounding box center [628, 236] width 36 height 17
click at [632, 231] on input "*" at bounding box center [628, 236] width 36 height 17
type input "*"
click at [632, 230] on input "*" at bounding box center [628, 236] width 36 height 17
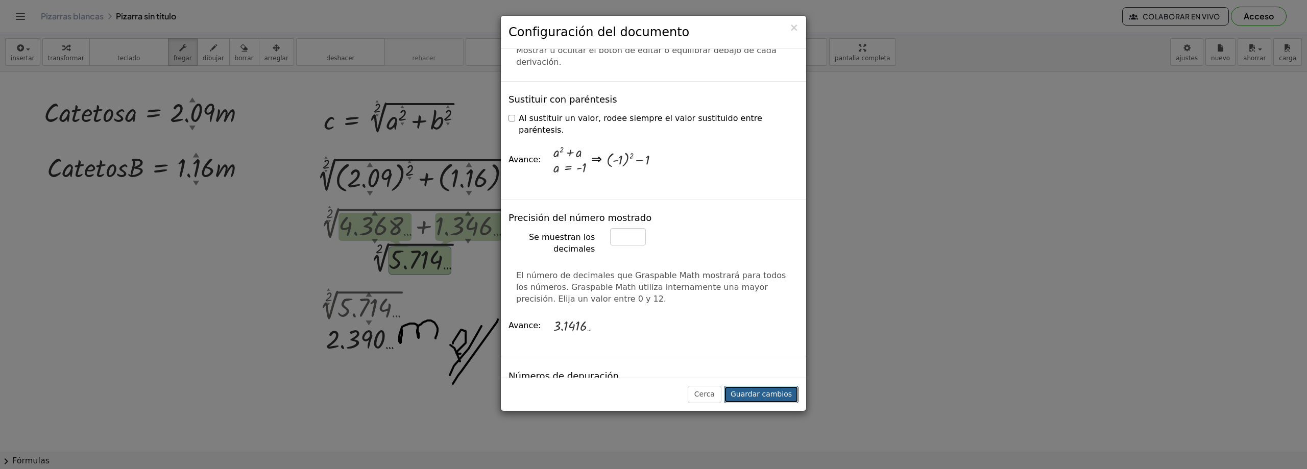
click at [780, 393] on font "Guardar cambios" at bounding box center [761, 394] width 61 height 8
